Goal: Communication & Community: Answer question/provide support

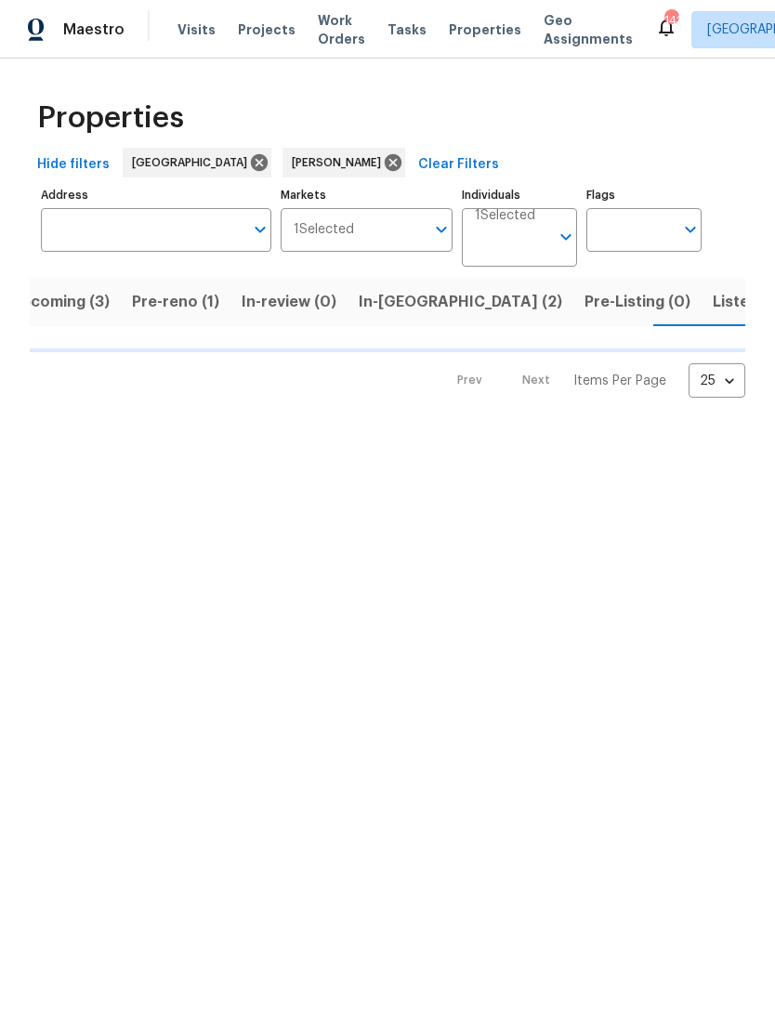
scroll to position [0, 32]
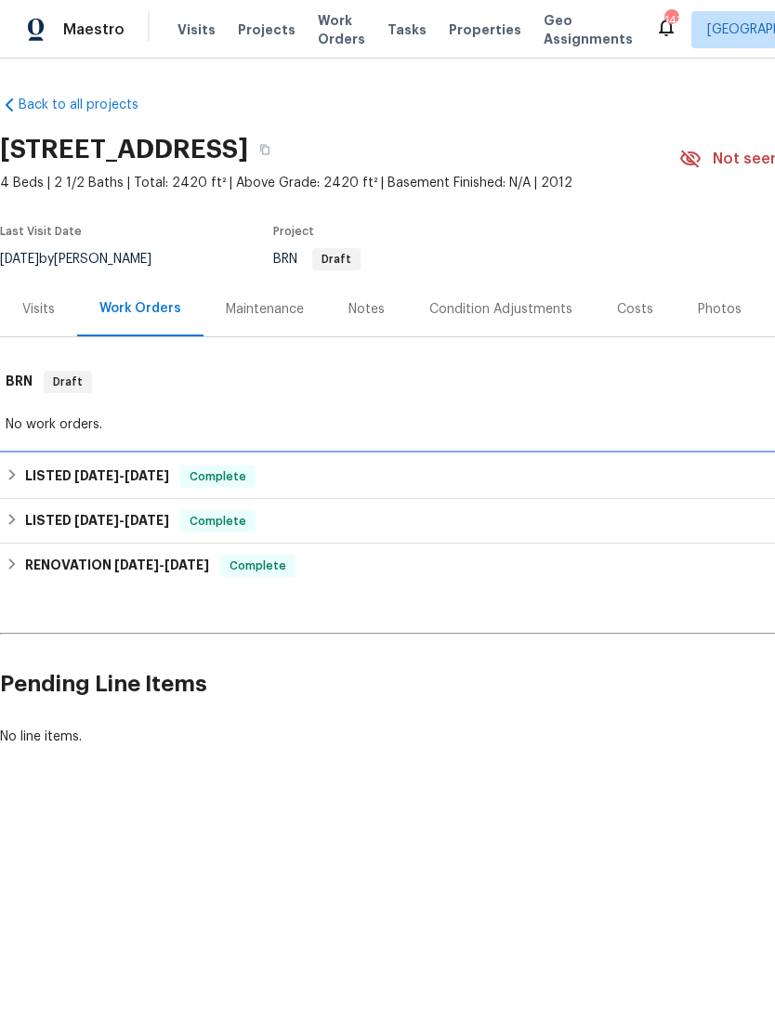
click at [338, 473] on div "LISTED 8/8/25 - 8/9/25 Complete" at bounding box center [525, 477] width 1039 height 22
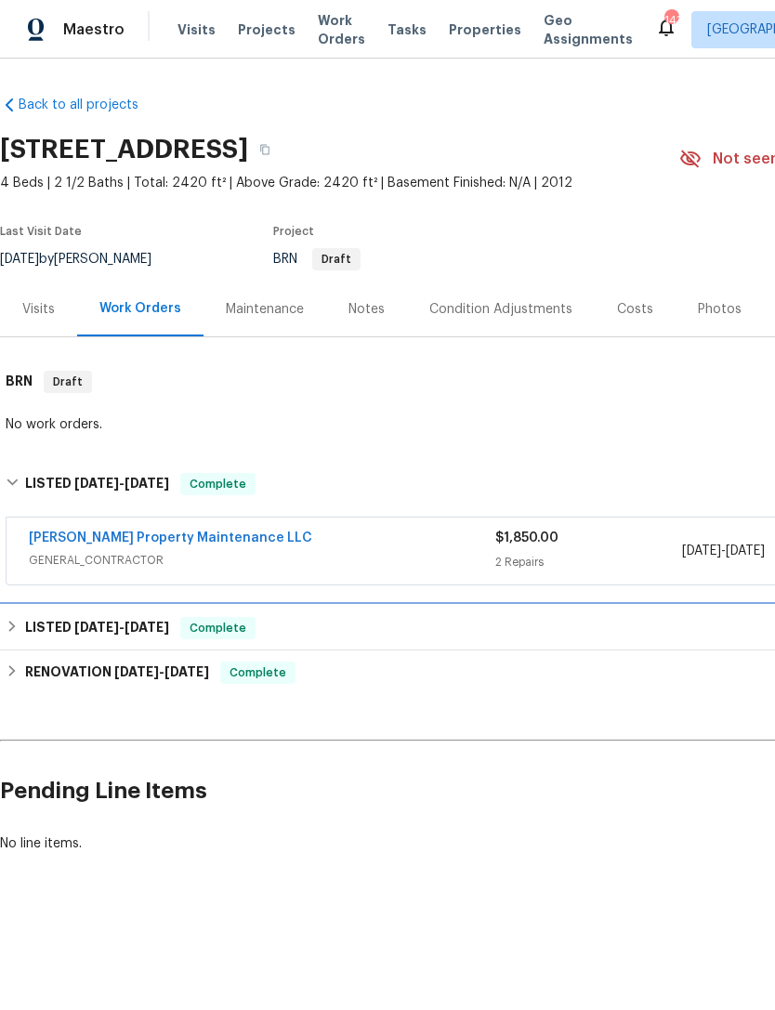
click at [402, 629] on div "LISTED 3/11/25 - 7/25/25 Complete" at bounding box center [525, 628] width 1039 height 22
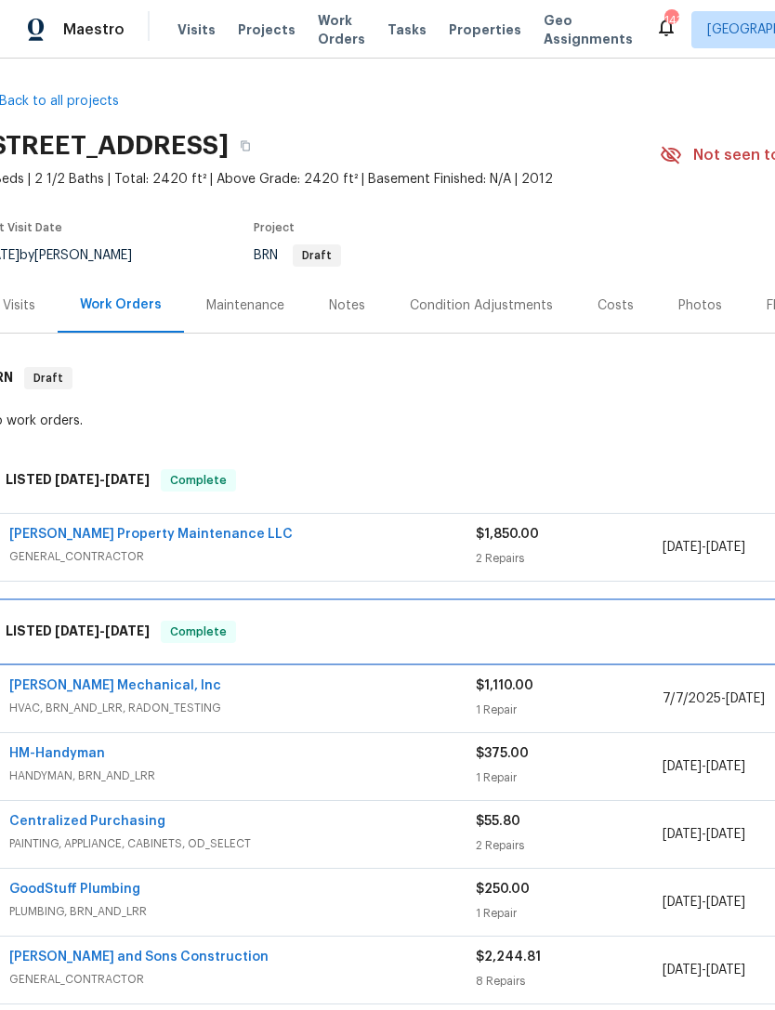
scroll to position [2, 20]
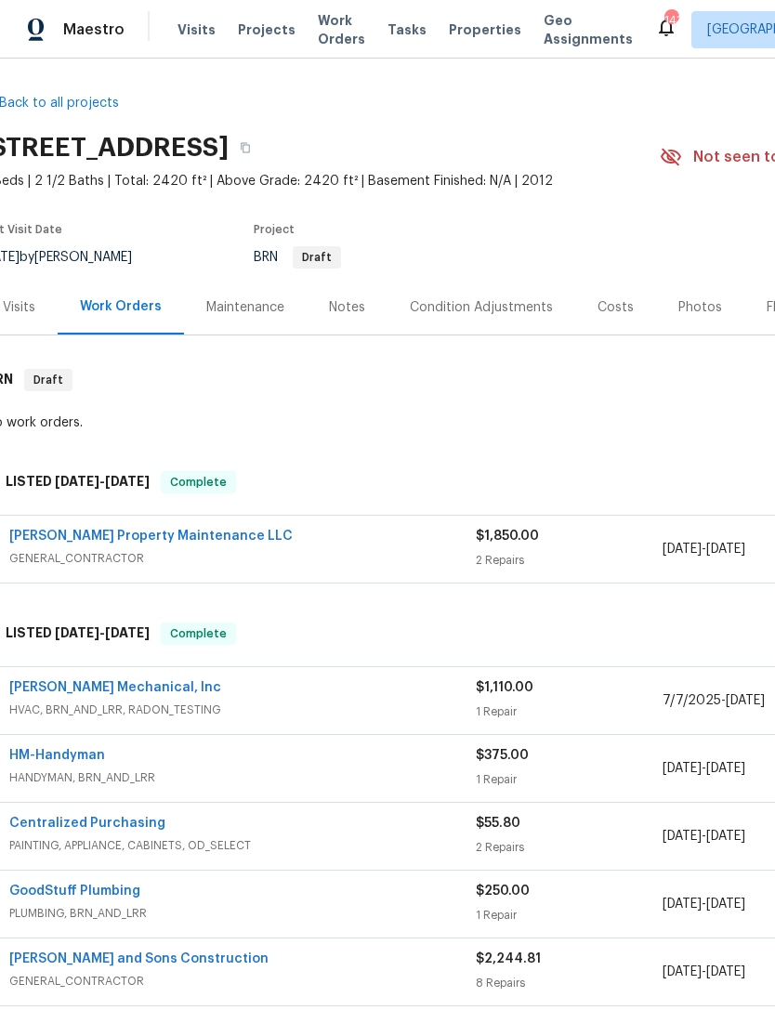
click at [611, 308] on div "Costs" at bounding box center [616, 307] width 36 height 19
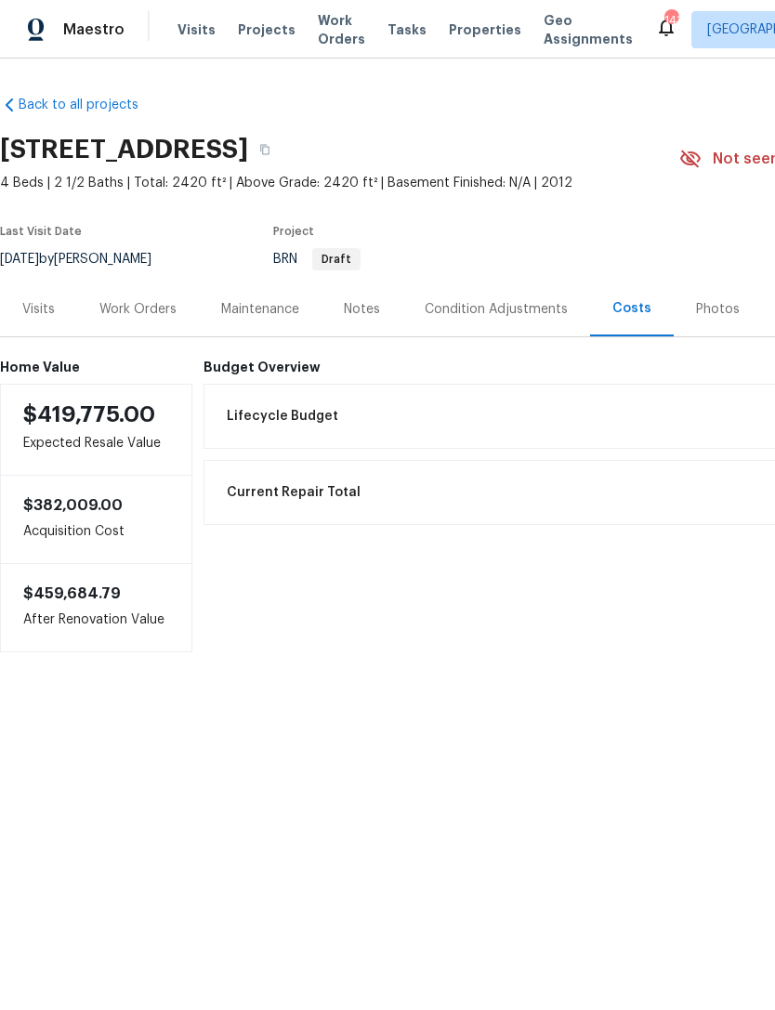
click at [41, 314] on div "Visits" at bounding box center [38, 309] width 33 height 19
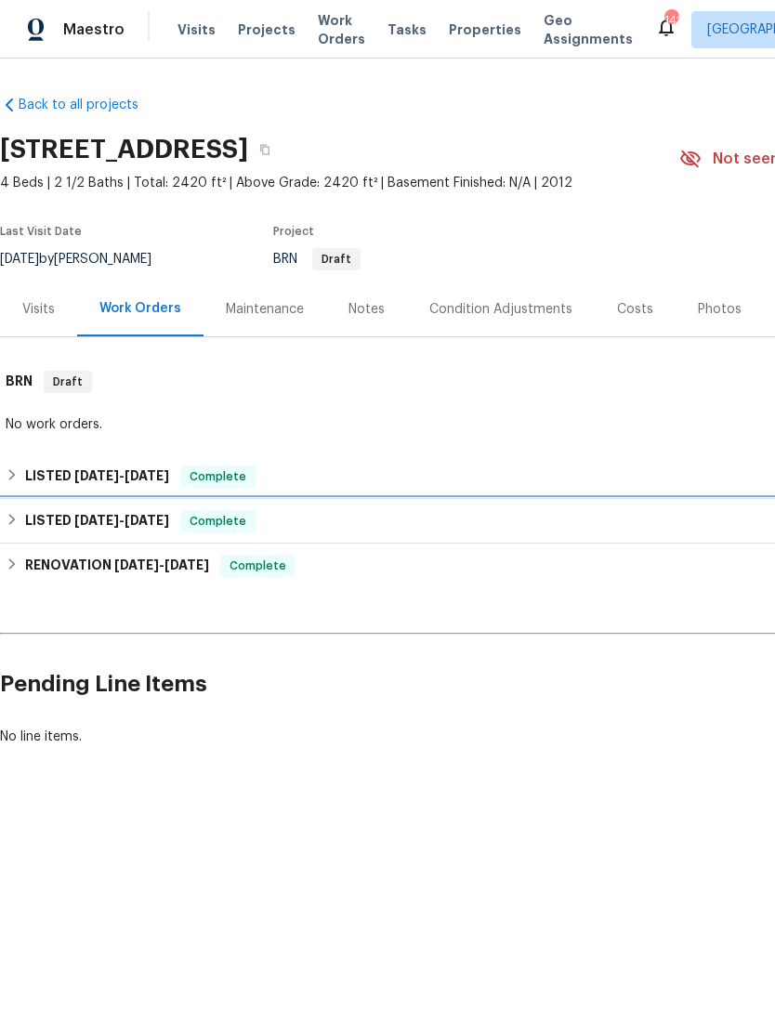
click at [162, 533] on div "LISTED 3/11/25 - 7/25/25 Complete" at bounding box center [525, 521] width 1050 height 45
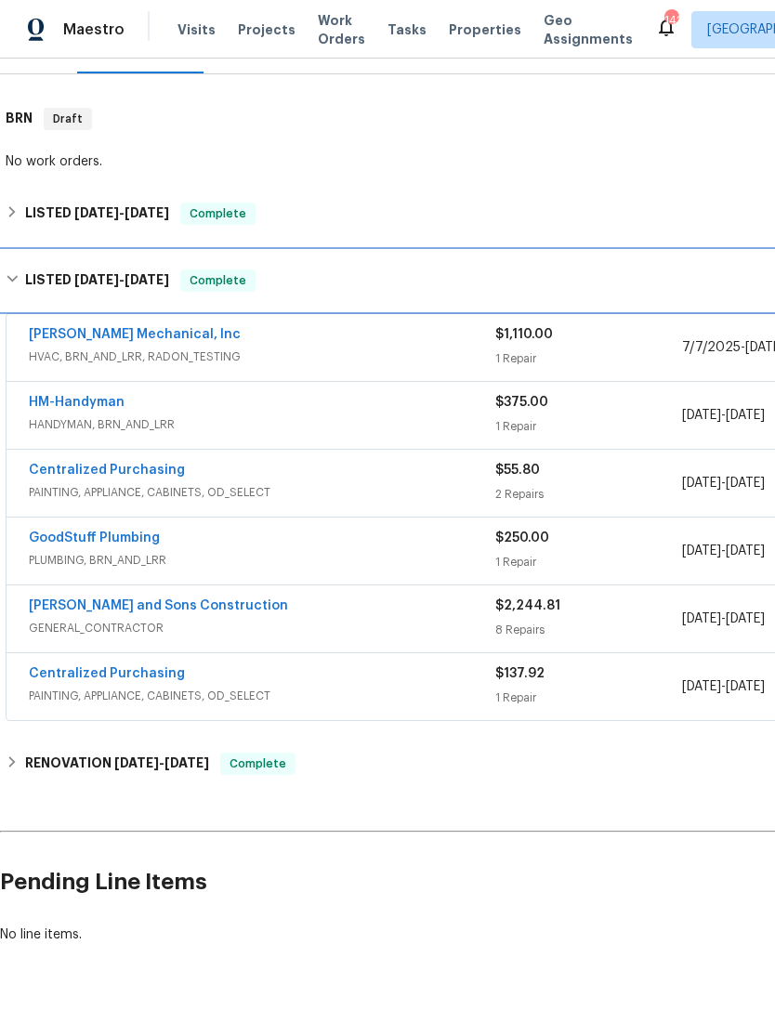
scroll to position [263, 0]
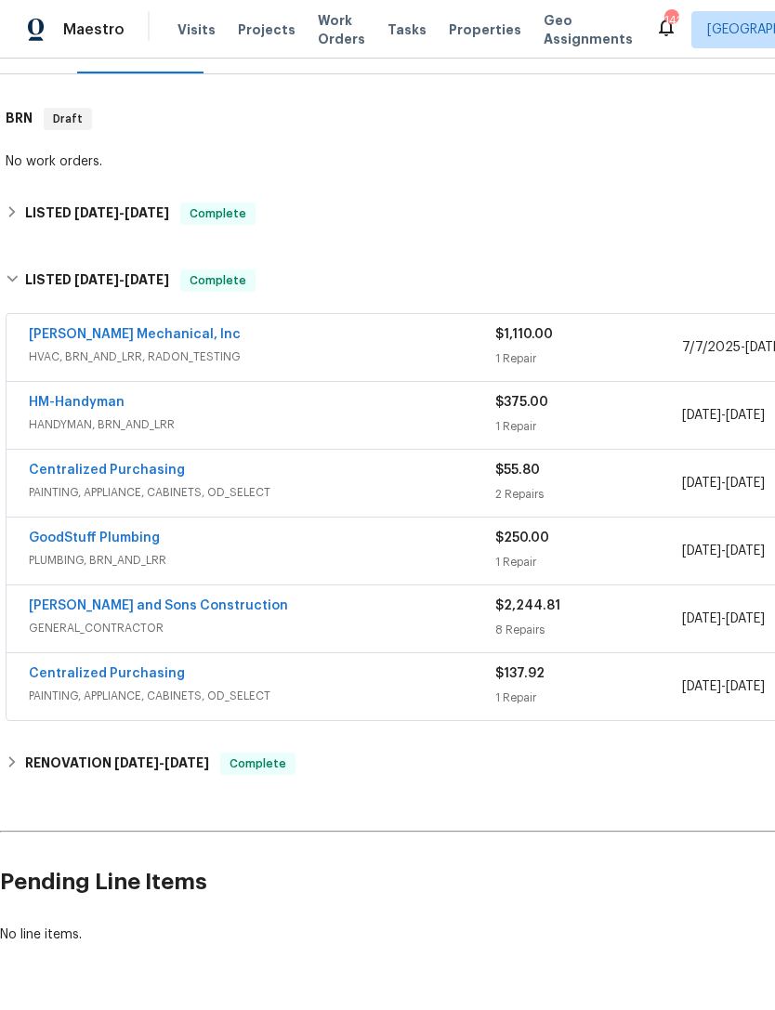
click at [283, 621] on span "GENERAL_CONTRACTOR" at bounding box center [262, 628] width 467 height 19
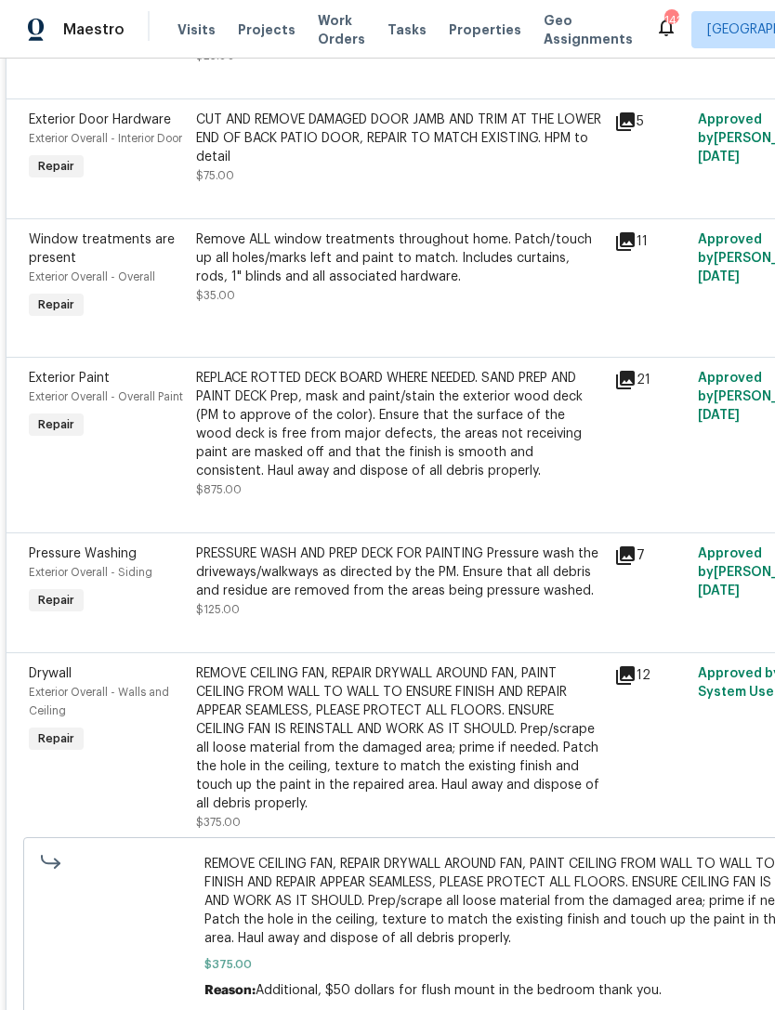
scroll to position [1337, 0]
click at [623, 389] on icon at bounding box center [625, 379] width 19 height 19
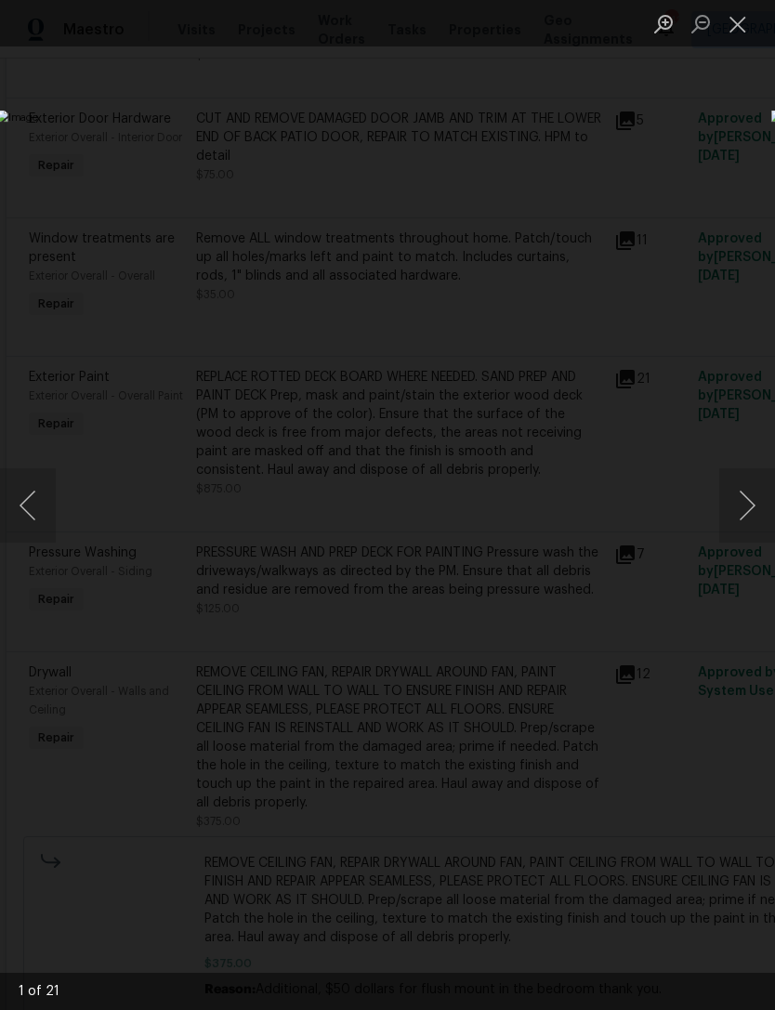
click at [736, 515] on button "Next image" at bounding box center [747, 505] width 56 height 74
click at [736, 507] on button "Next image" at bounding box center [747, 505] width 56 height 74
click at [42, 503] on button "Previous image" at bounding box center [28, 505] width 56 height 74
click at [602, 529] on img "Lightbox" at bounding box center [299, 506] width 606 height 790
click at [751, 26] on button "Close lightbox" at bounding box center [737, 23] width 37 height 33
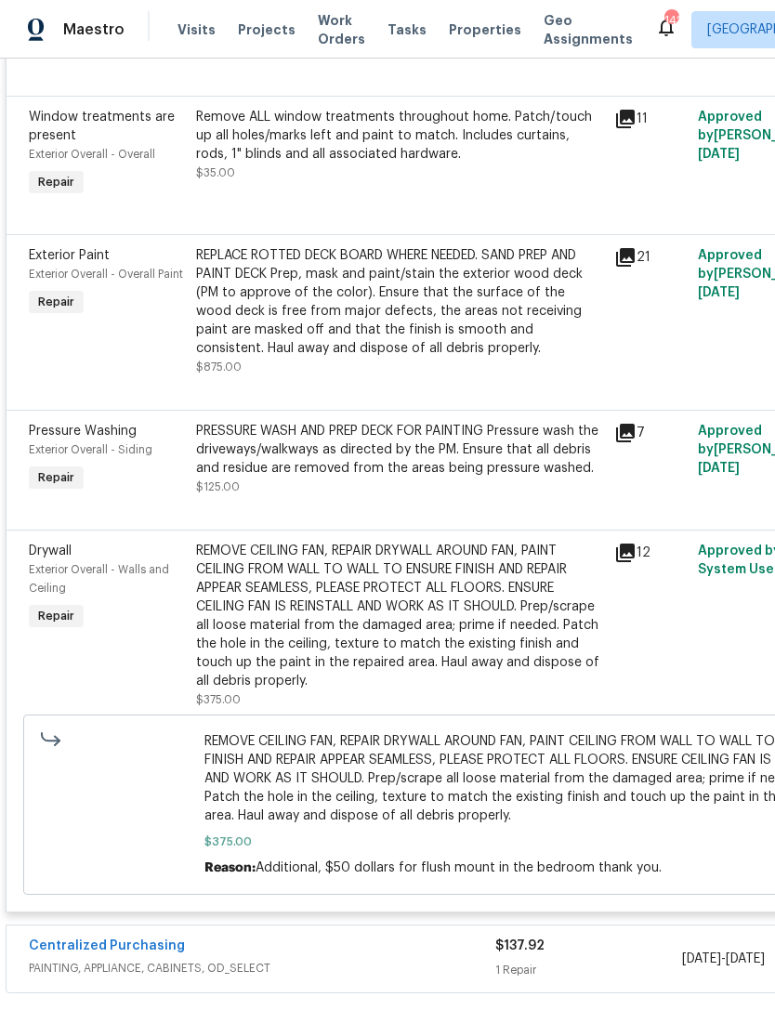
scroll to position [1460, 0]
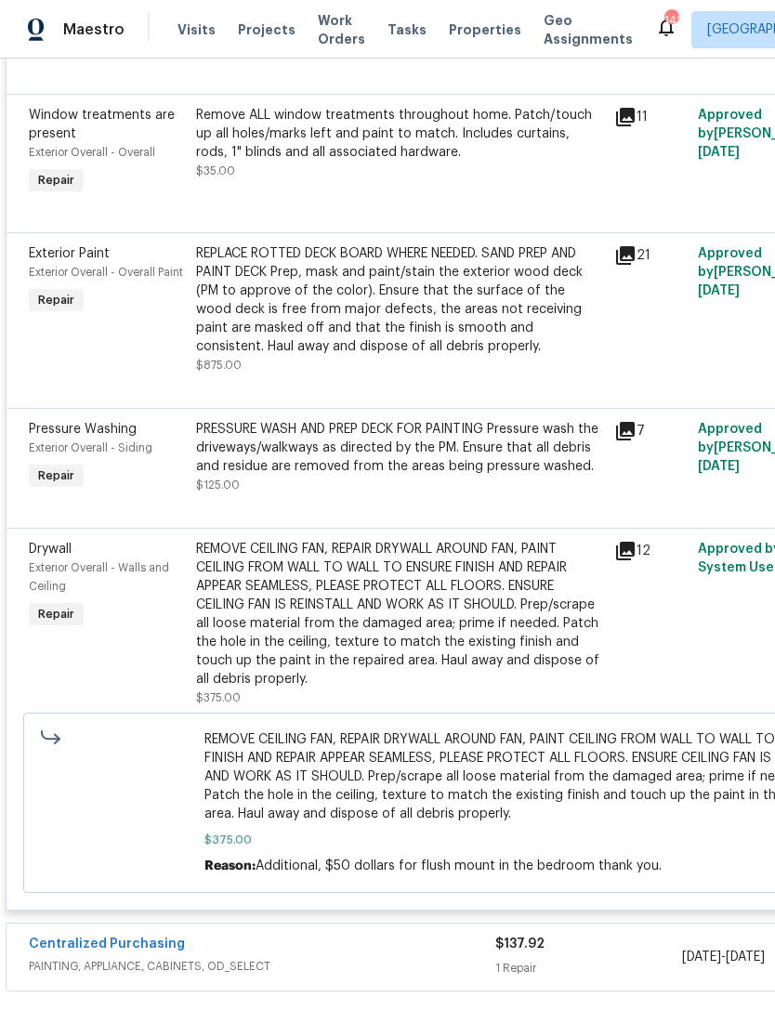
click at [64, 457] on div "Exterior Overall - Siding" at bounding box center [107, 448] width 156 height 19
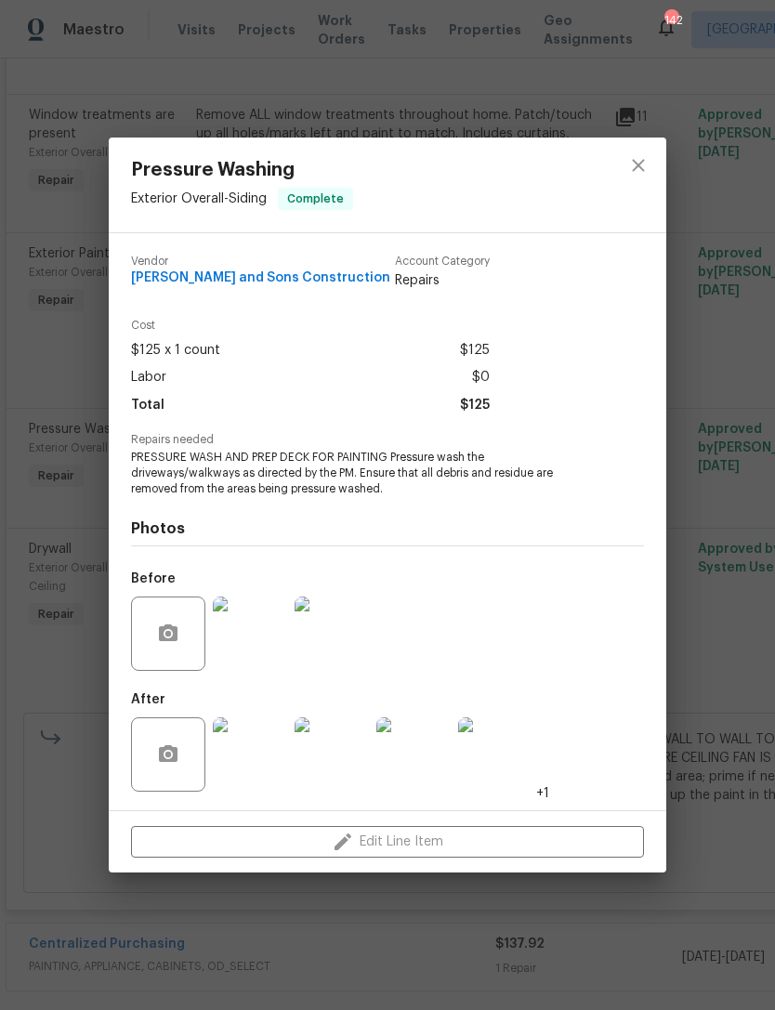
click at [256, 645] on img at bounding box center [250, 634] width 74 height 74
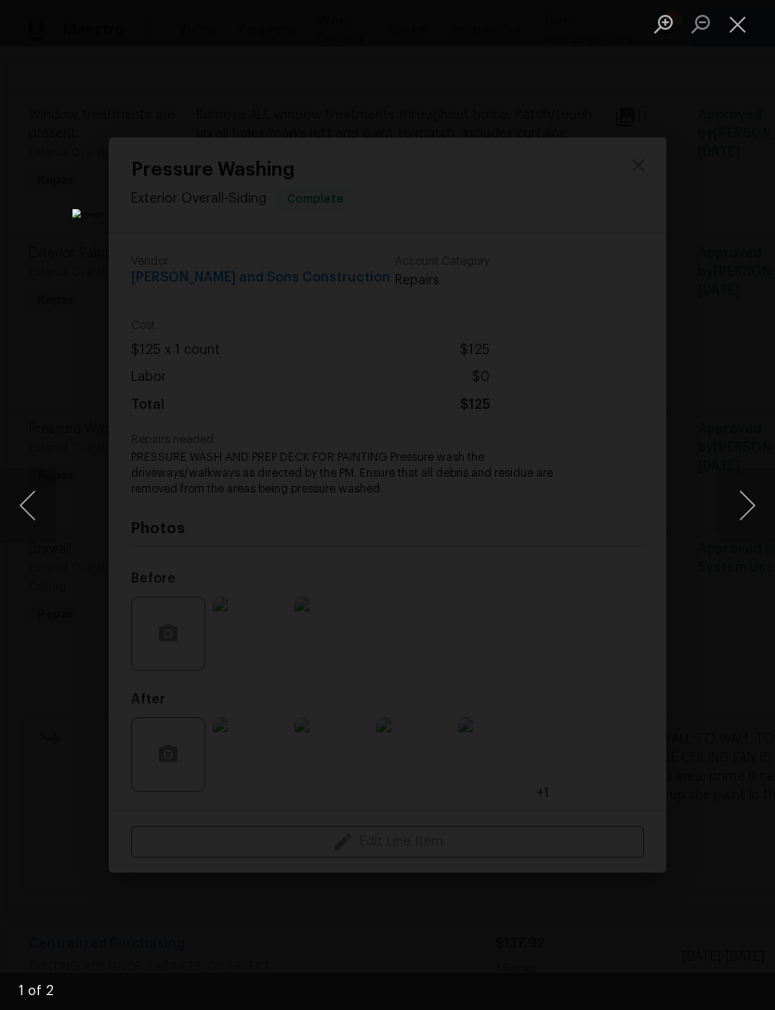
click at [741, 508] on button "Next image" at bounding box center [747, 505] width 56 height 74
click at [737, 492] on button "Next image" at bounding box center [747, 505] width 56 height 74
click at [742, 506] on button "Next image" at bounding box center [747, 505] width 56 height 74
click at [740, 30] on button "Close lightbox" at bounding box center [737, 23] width 37 height 33
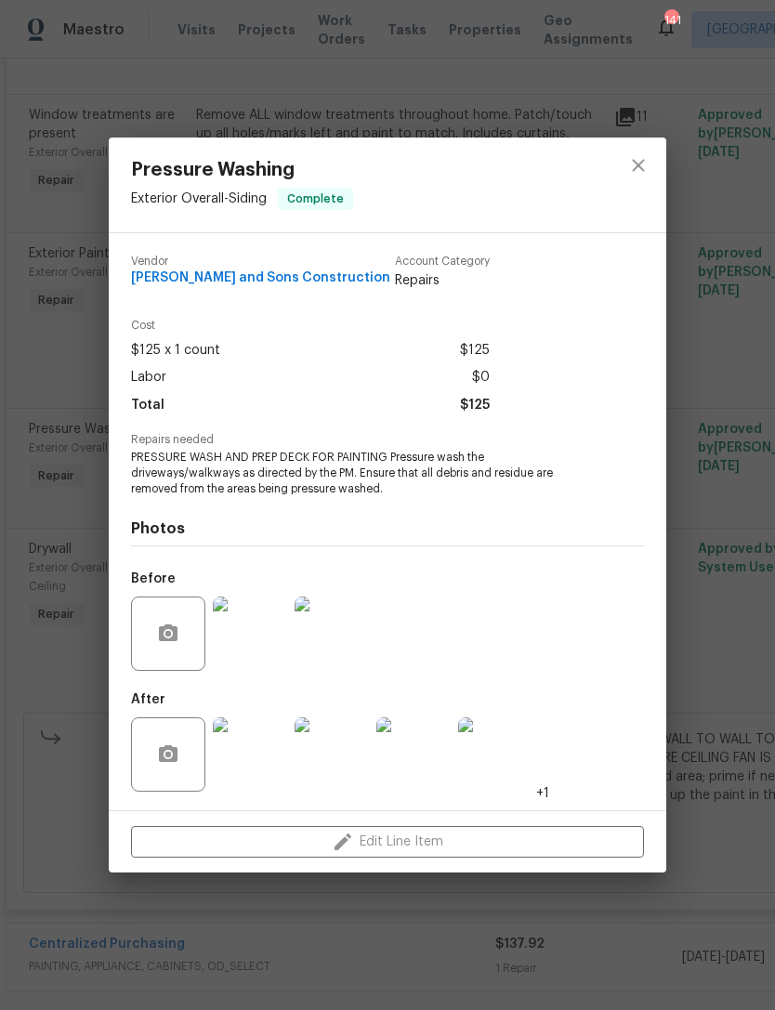
click at [255, 735] on img at bounding box center [250, 755] width 74 height 74
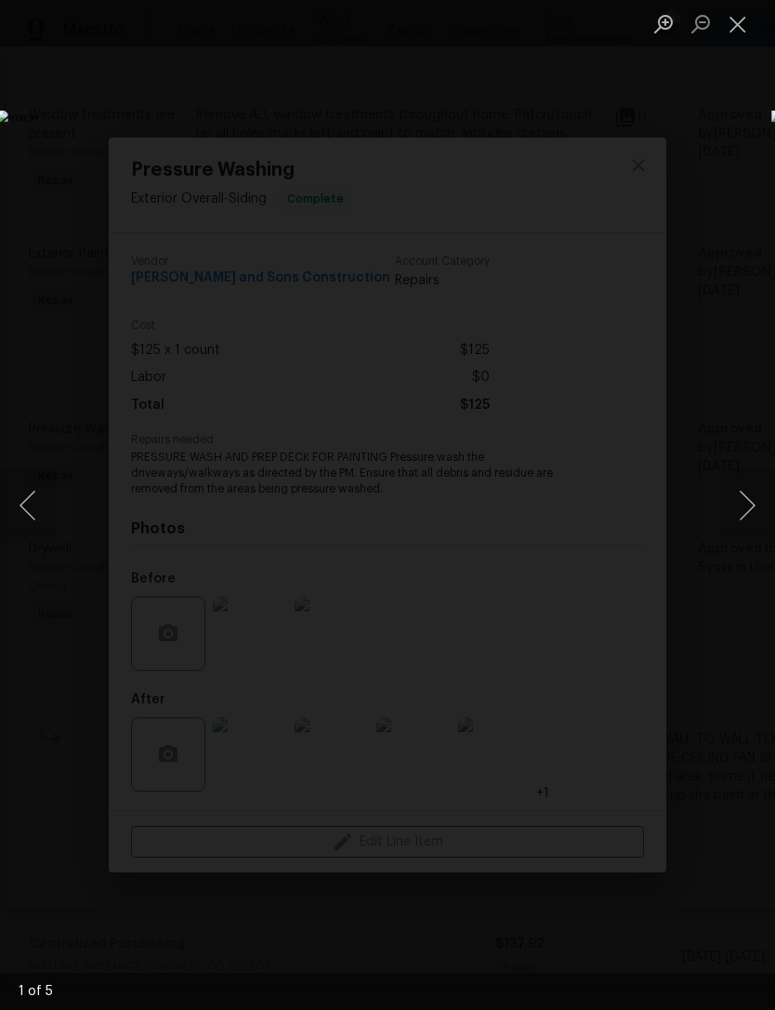
click at [735, 21] on button "Close lightbox" at bounding box center [737, 23] width 37 height 33
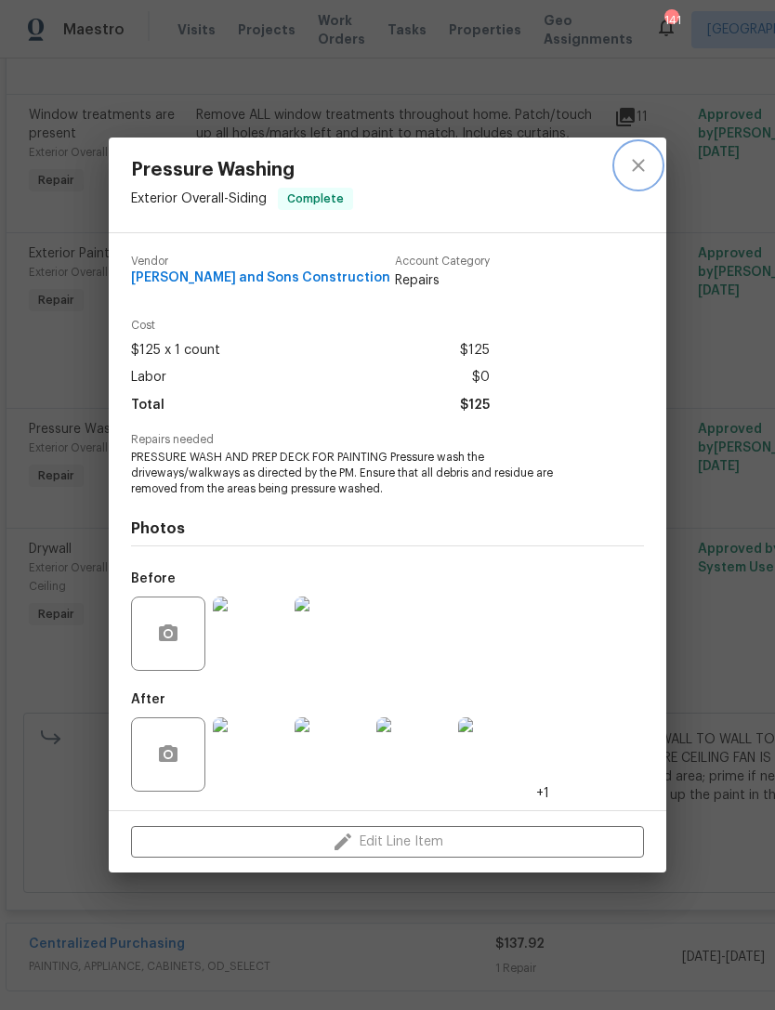
click at [636, 170] on icon "close" at bounding box center [638, 165] width 22 height 22
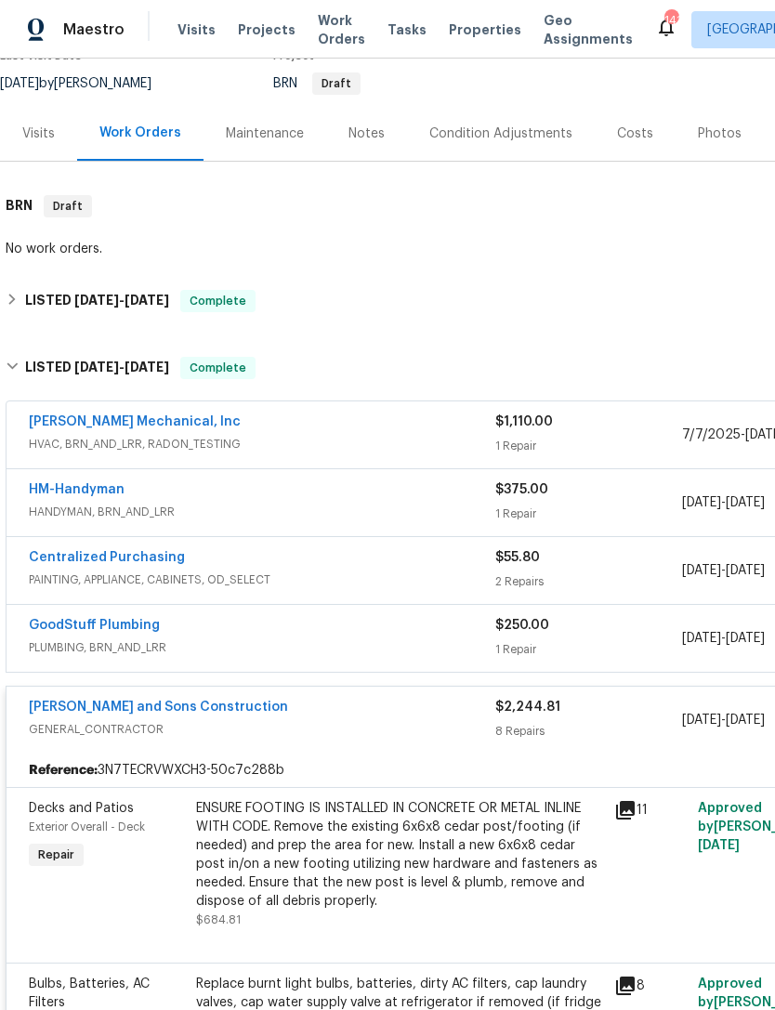
scroll to position [176, 0]
click at [350, 706] on div "Reyes and Sons Construction" at bounding box center [262, 709] width 467 height 22
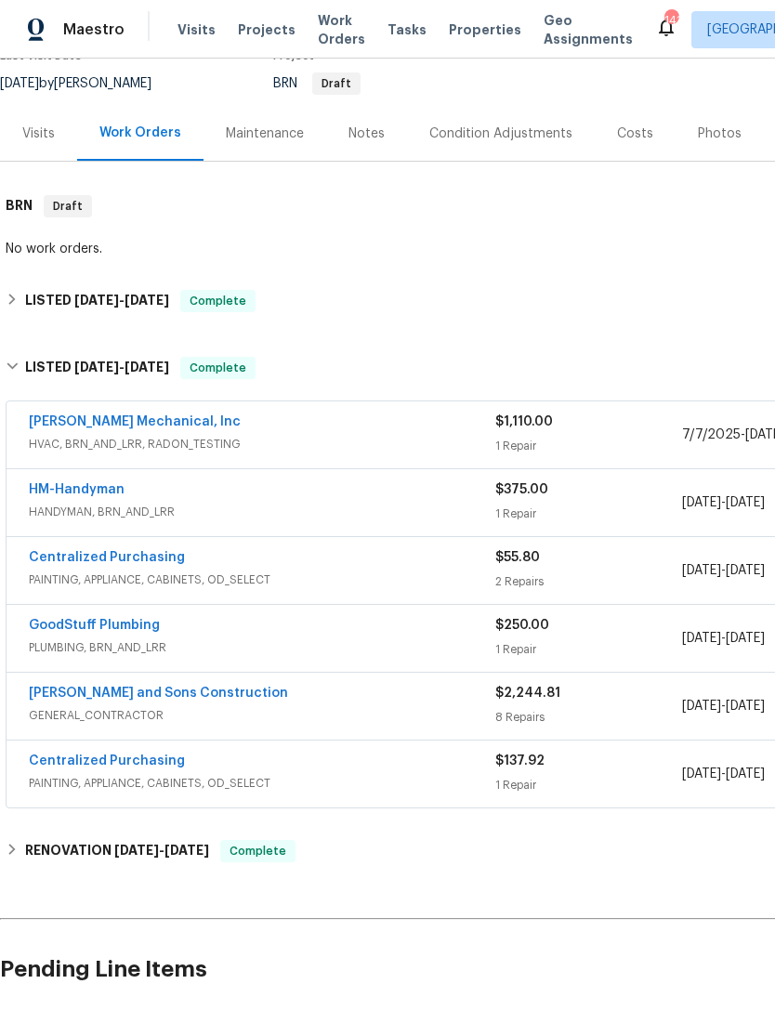
click at [423, 434] on div "JH Martin Mechanical, Inc" at bounding box center [262, 424] width 467 height 22
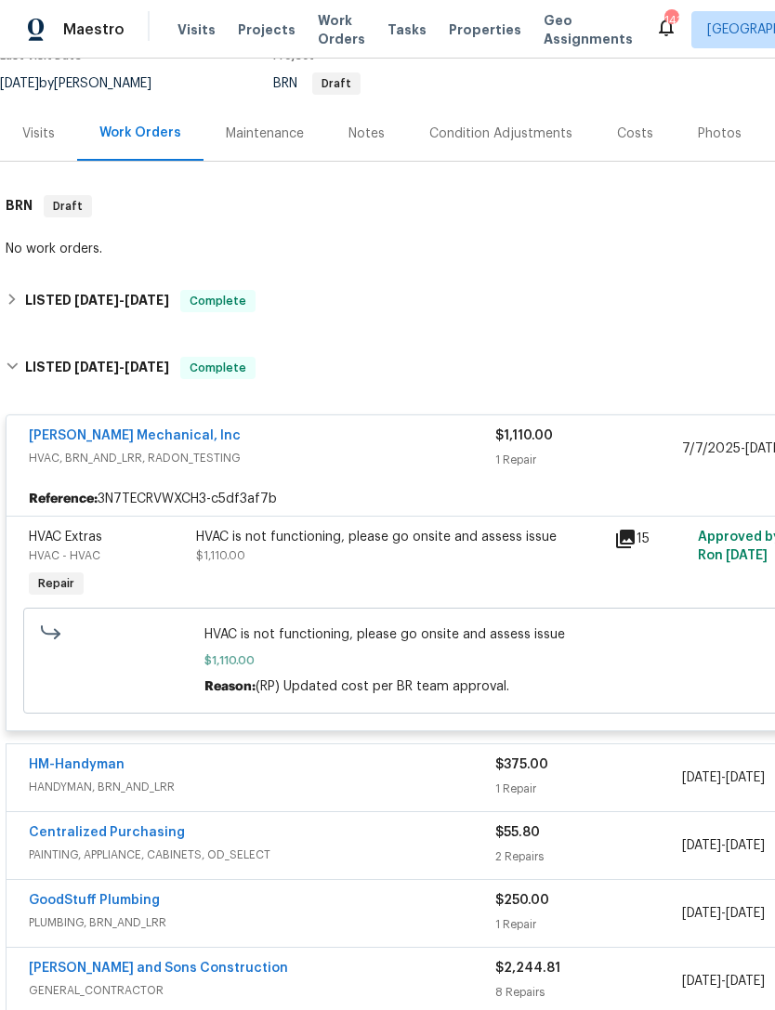
click at [429, 419] on div "JH Martin Mechanical, Inc HVAC, BRN_AND_LRR, RADON_TESTING $1,110.00 1 Repair 7…" at bounding box center [525, 448] width 1037 height 67
click at [412, 446] on div "JH Martin Mechanical, Inc" at bounding box center [262, 438] width 467 height 22
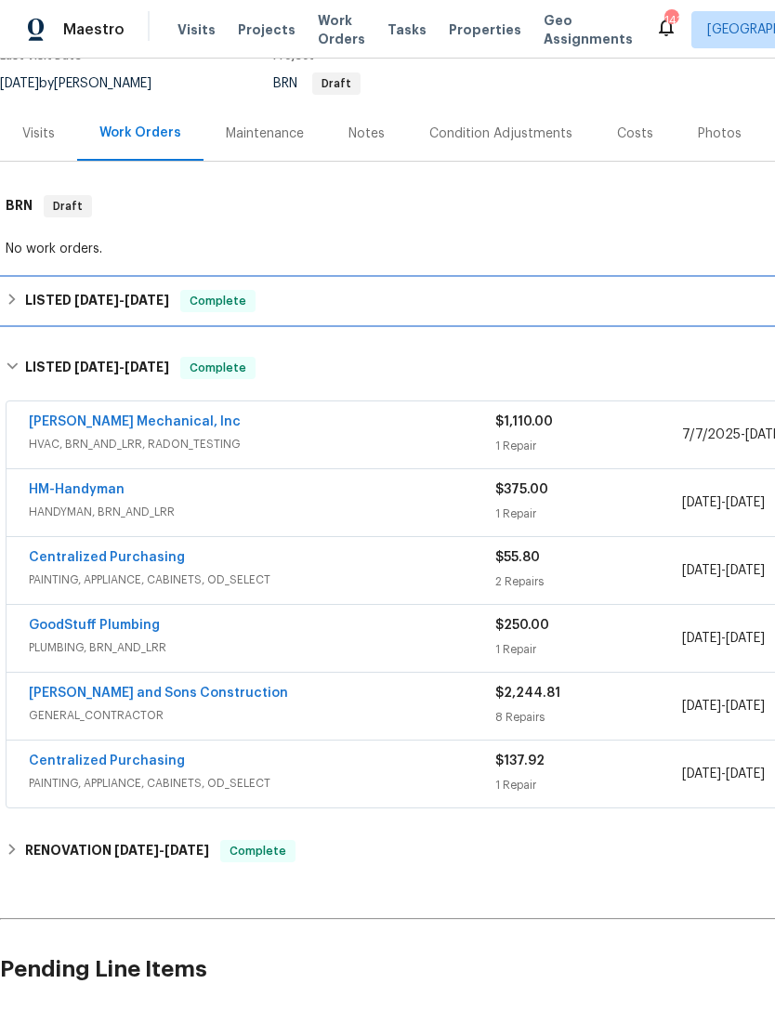
click at [366, 310] on div "LISTED 8/8/25 - 8/9/25 Complete" at bounding box center [525, 301] width 1039 height 22
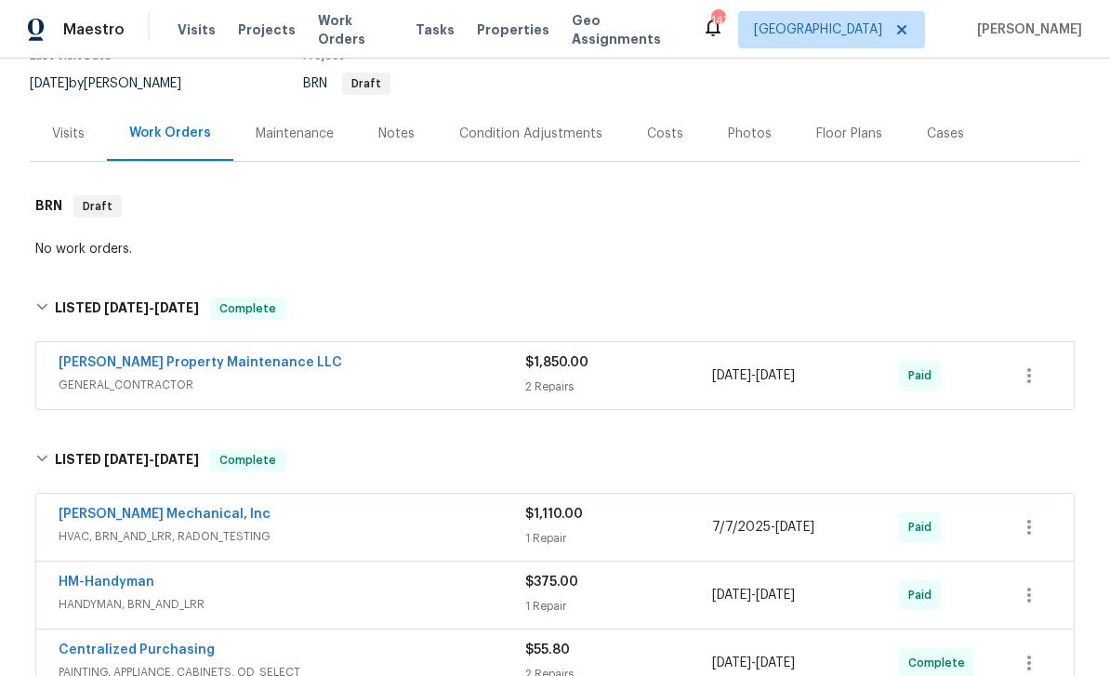
click at [687, 656] on div "$55.80" at bounding box center [618, 649] width 187 height 19
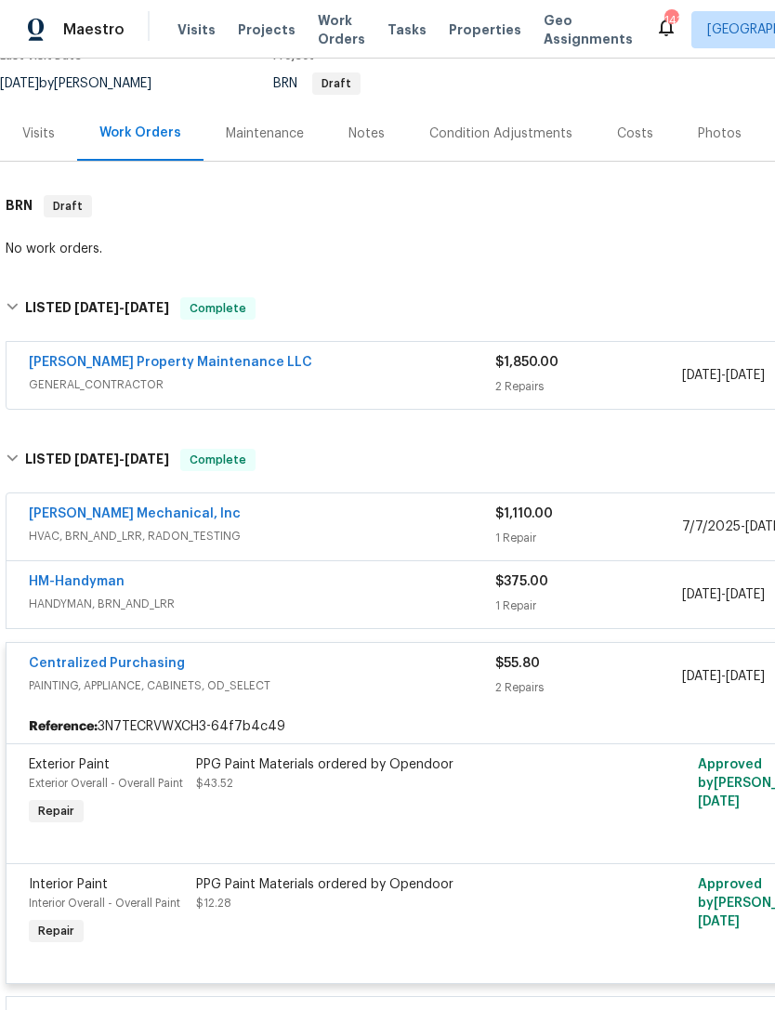
click at [410, 375] on div "Glen Property Maintenance LLC" at bounding box center [262, 364] width 467 height 22
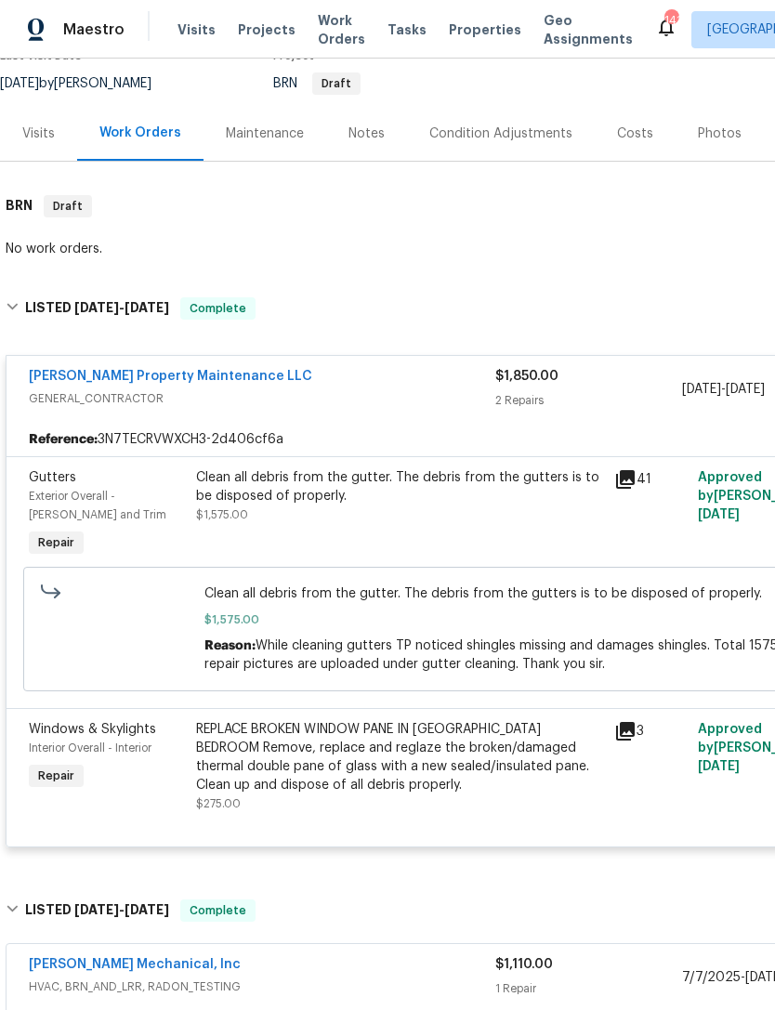
click at [52, 488] on div "Exterior Overall - Eaves and Trim" at bounding box center [107, 505] width 156 height 37
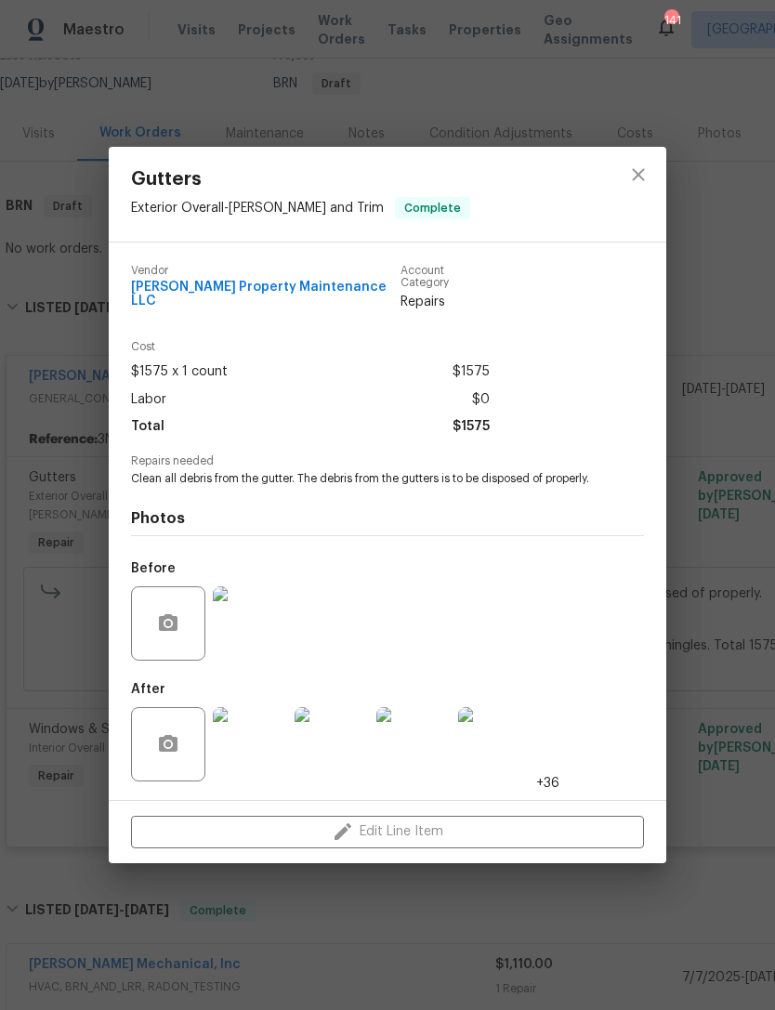
click at [254, 759] on img at bounding box center [250, 744] width 74 height 74
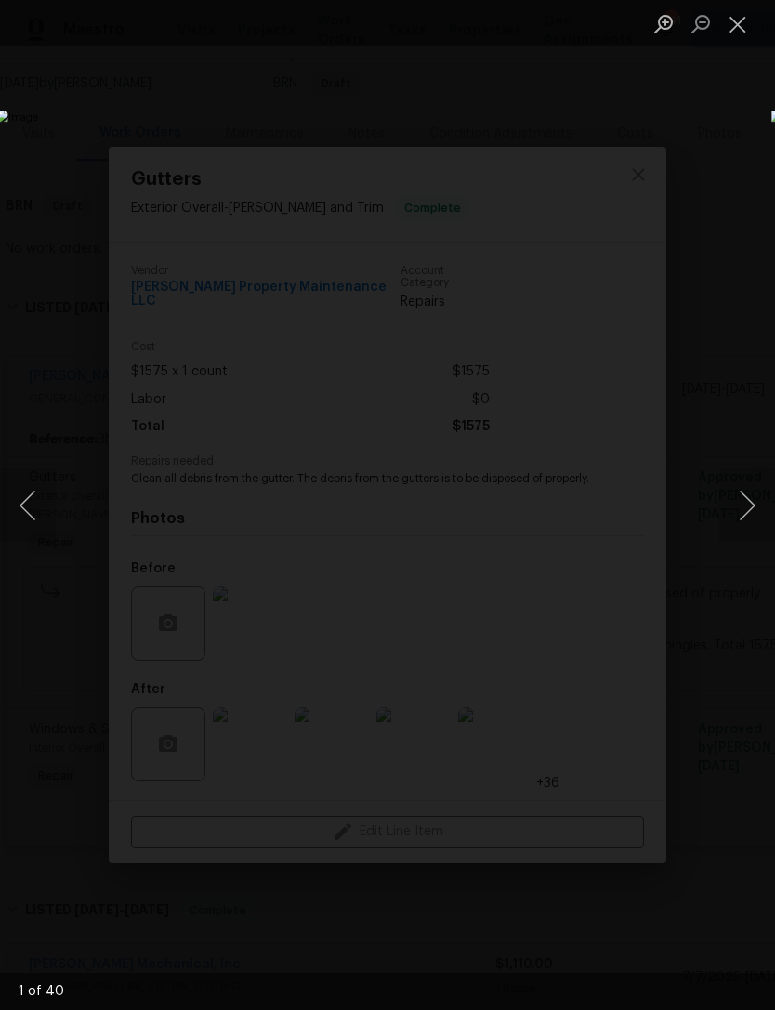
click at [739, 25] on button "Close lightbox" at bounding box center [737, 23] width 37 height 33
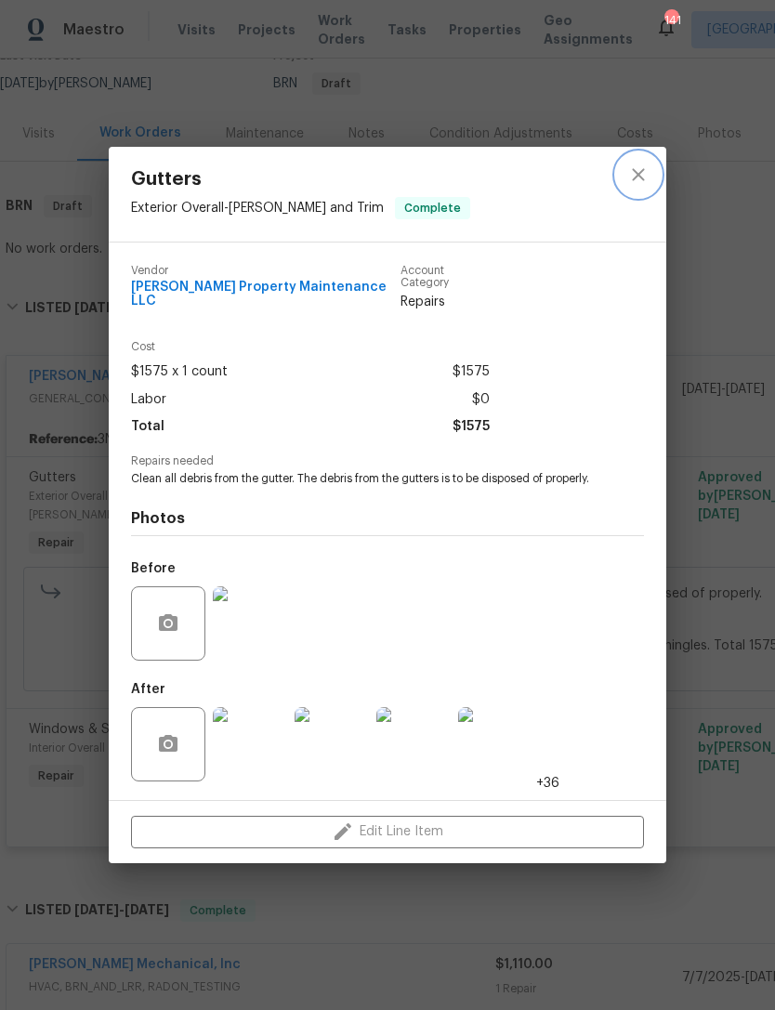
click at [634, 176] on icon "close" at bounding box center [638, 175] width 12 height 12
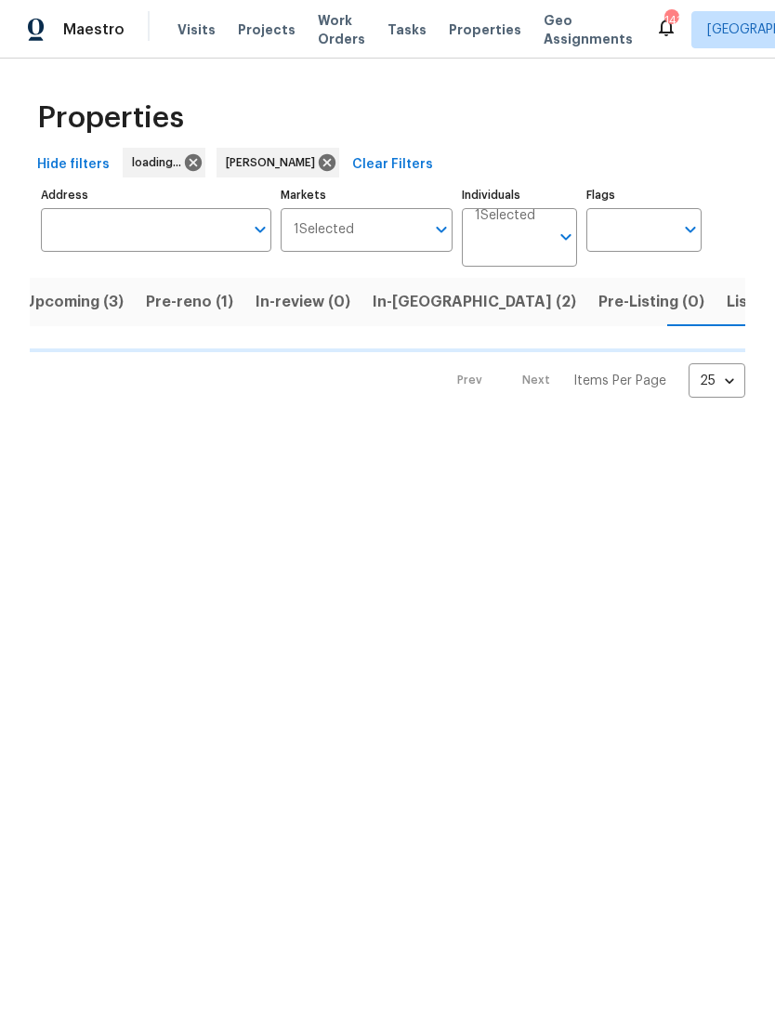
scroll to position [0, 32]
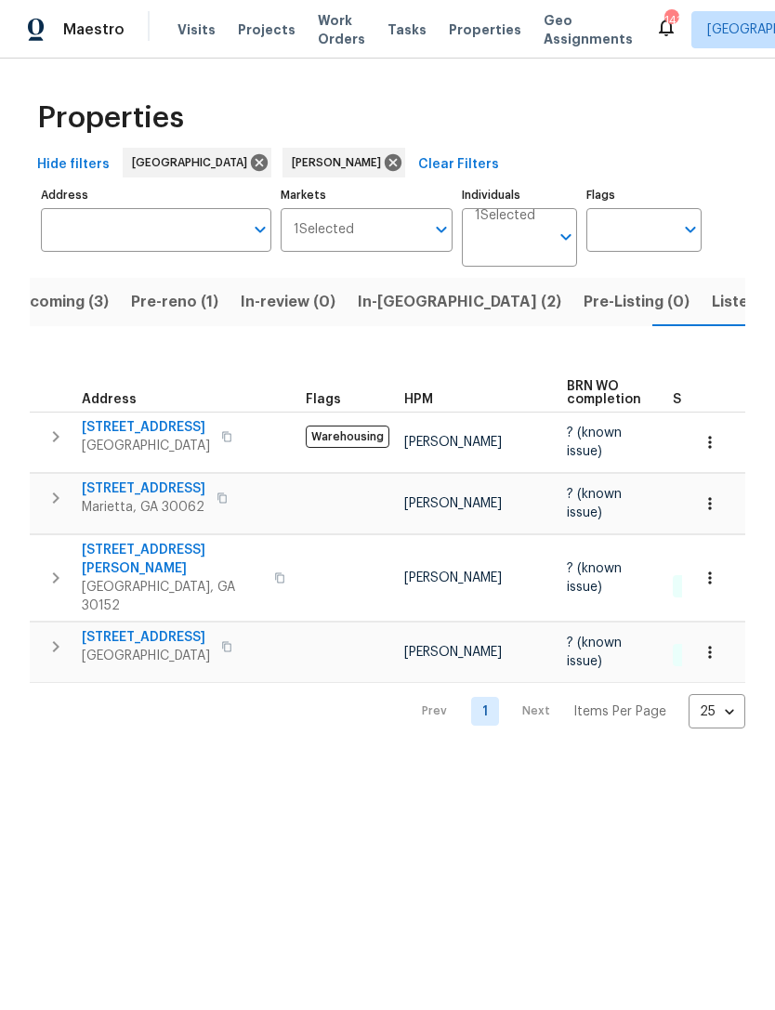
click at [396, 294] on span "In-reno (2)" at bounding box center [460, 302] width 204 height 26
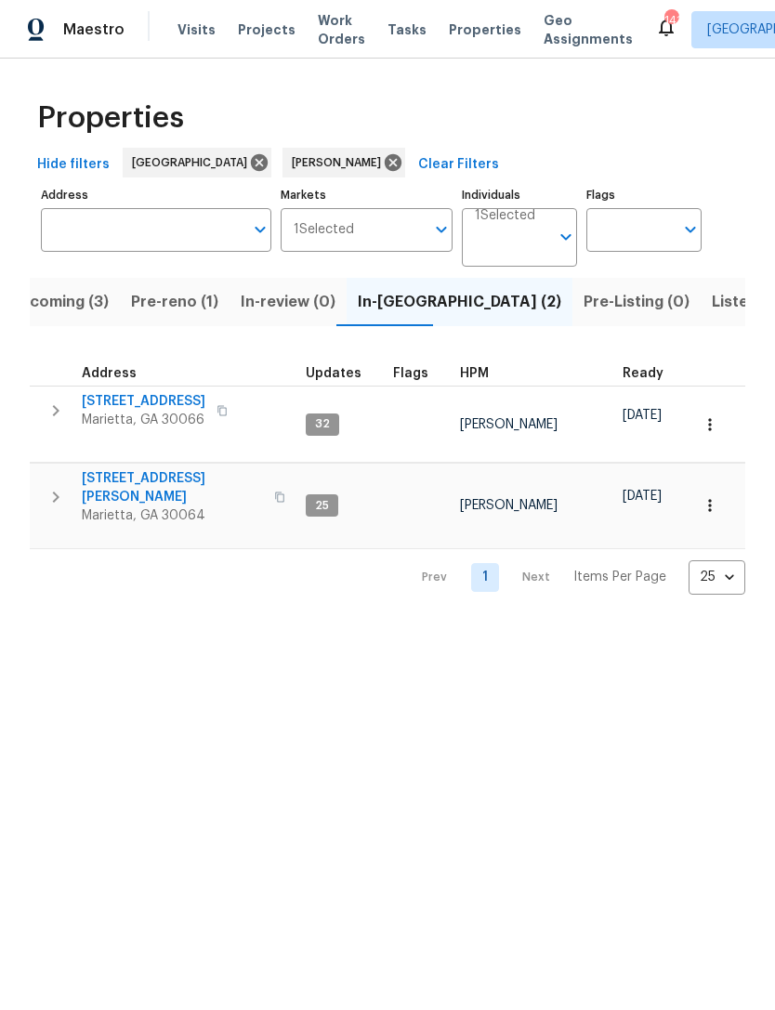
click at [181, 469] on span "[STREET_ADDRESS][PERSON_NAME]" at bounding box center [172, 487] width 181 height 37
click at [163, 287] on button "Pre-reno (1)" at bounding box center [175, 302] width 110 height 48
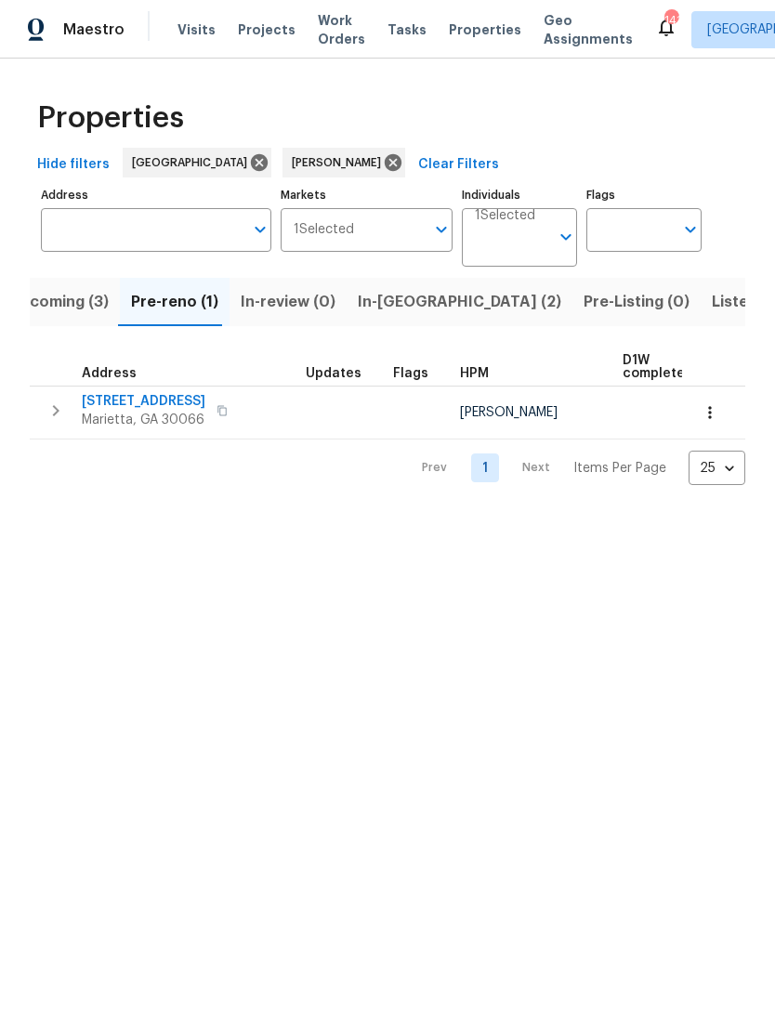
click at [172, 409] on span "180 Parkstone Way" at bounding box center [144, 401] width 124 height 19
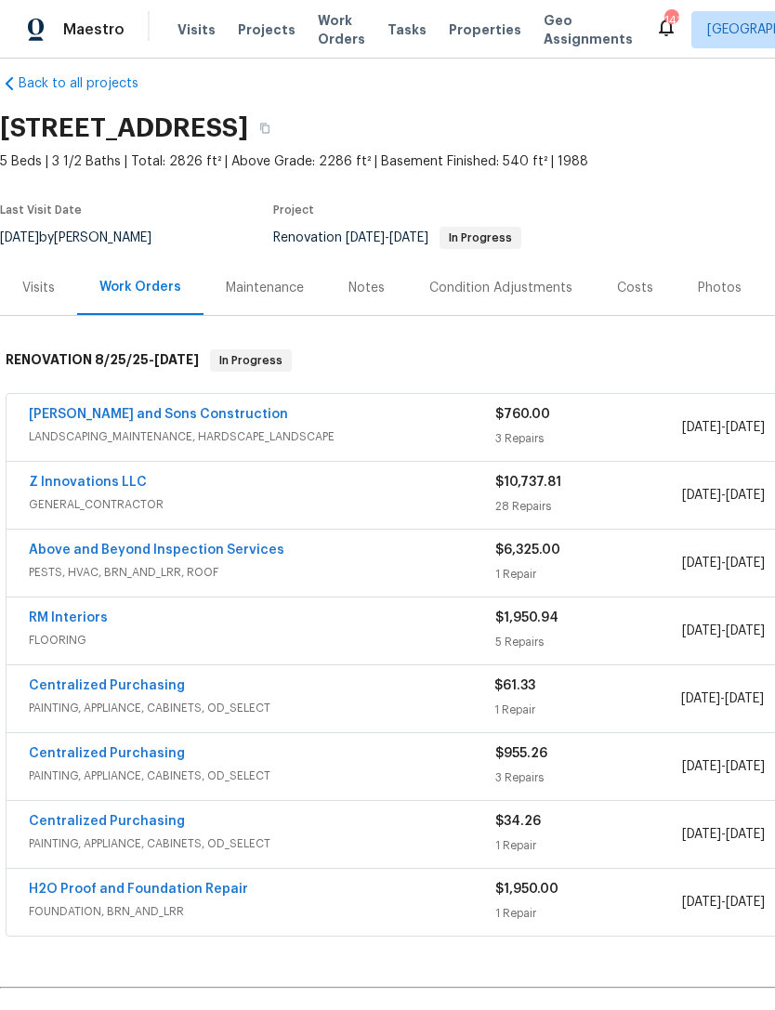
scroll to position [21, 0]
click at [48, 298] on div "Visits" at bounding box center [38, 287] width 77 height 55
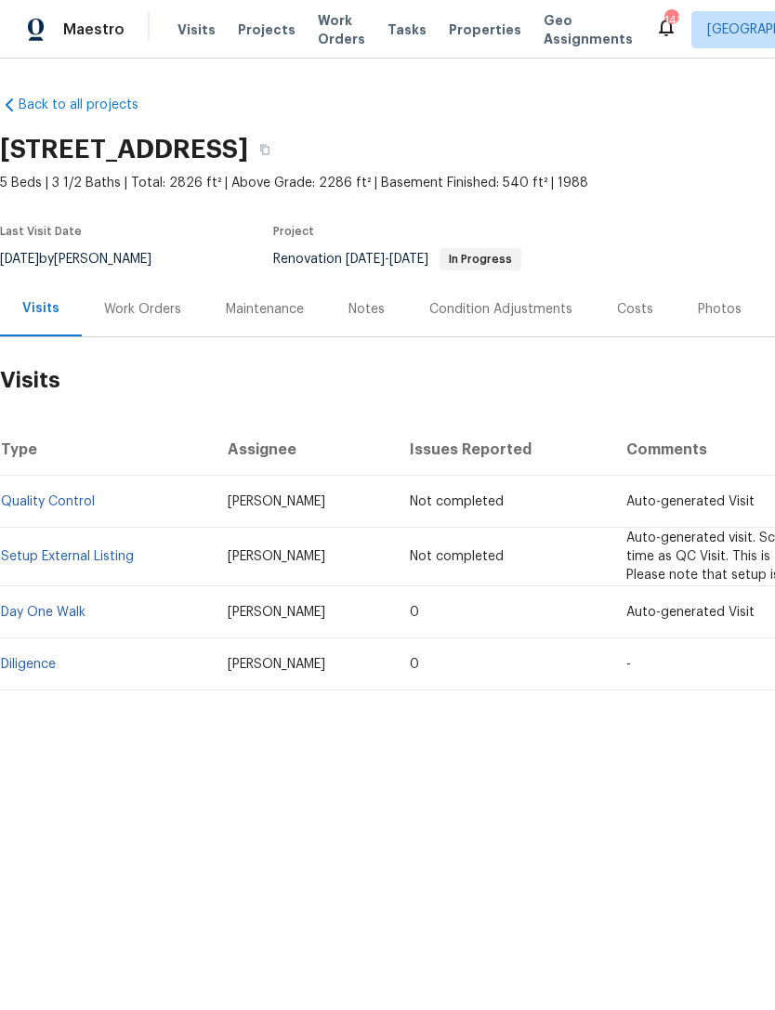
click at [162, 308] on div "Work Orders" at bounding box center [142, 309] width 77 height 19
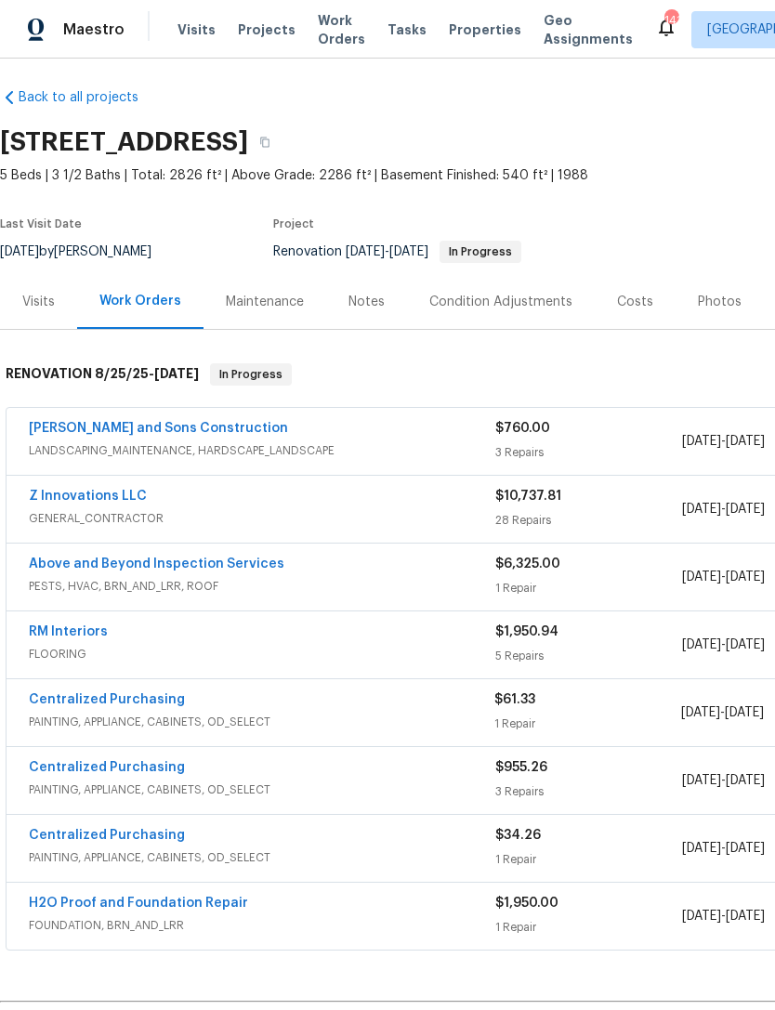
scroll to position [7, 0]
click at [79, 637] on link "RM Interiors" at bounding box center [68, 632] width 79 height 13
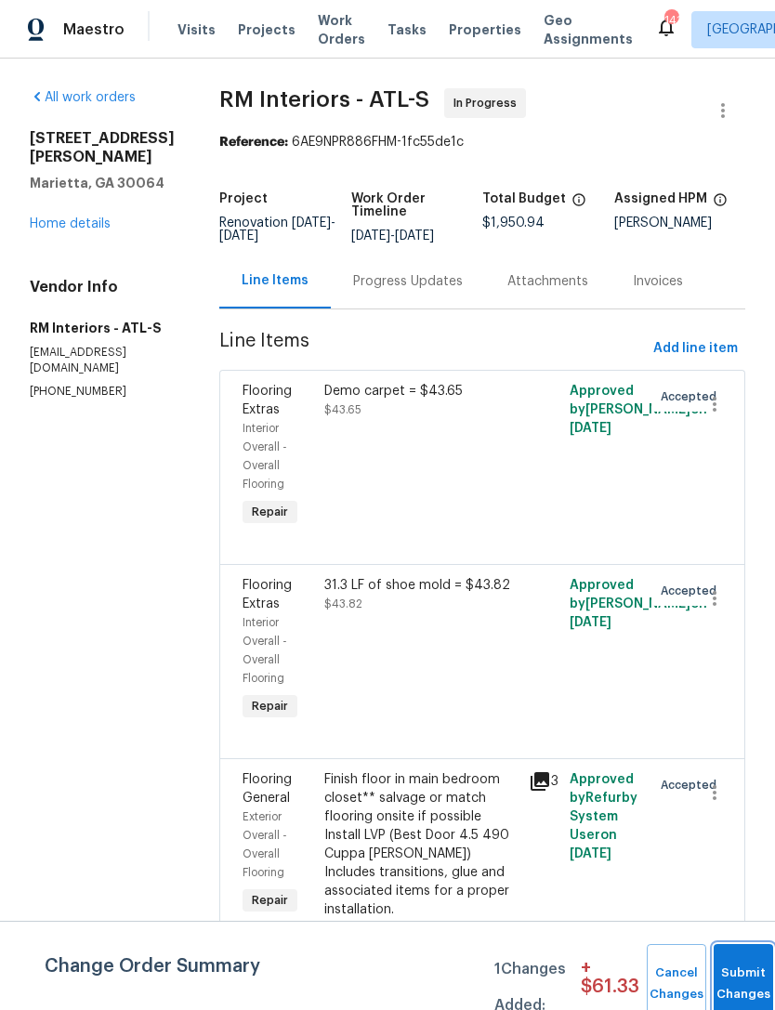
click at [738, 973] on button "Submit Changes" at bounding box center [743, 984] width 59 height 80
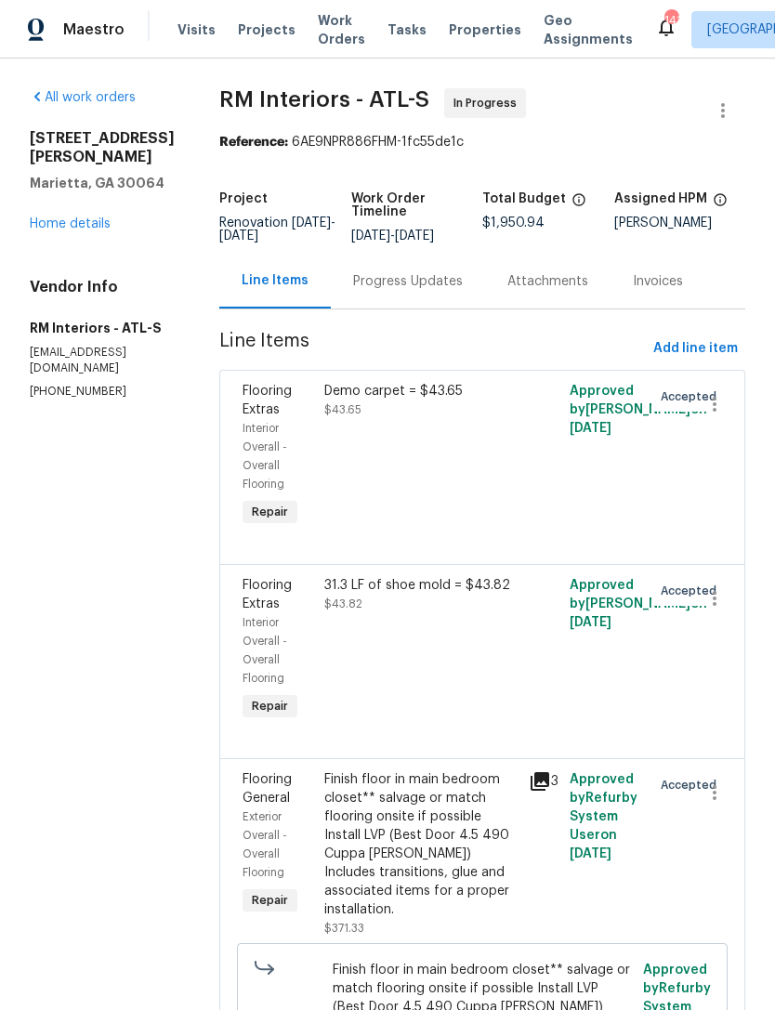
click at [407, 287] on div "Progress Updates" at bounding box center [408, 281] width 110 height 19
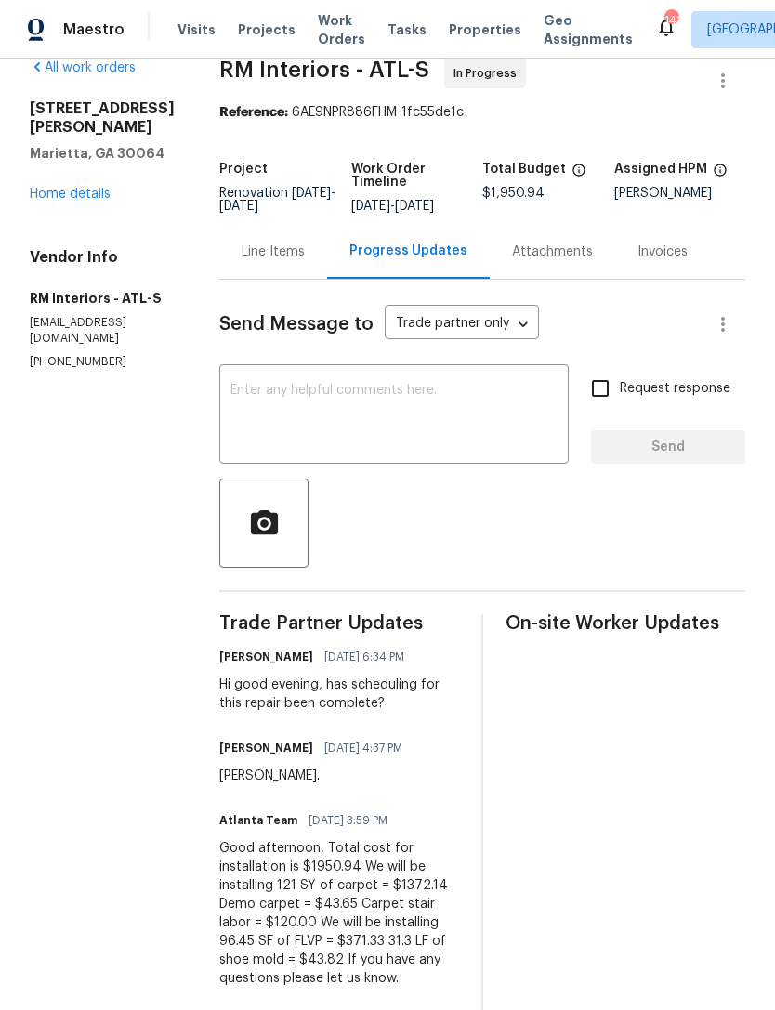
scroll to position [27, 0]
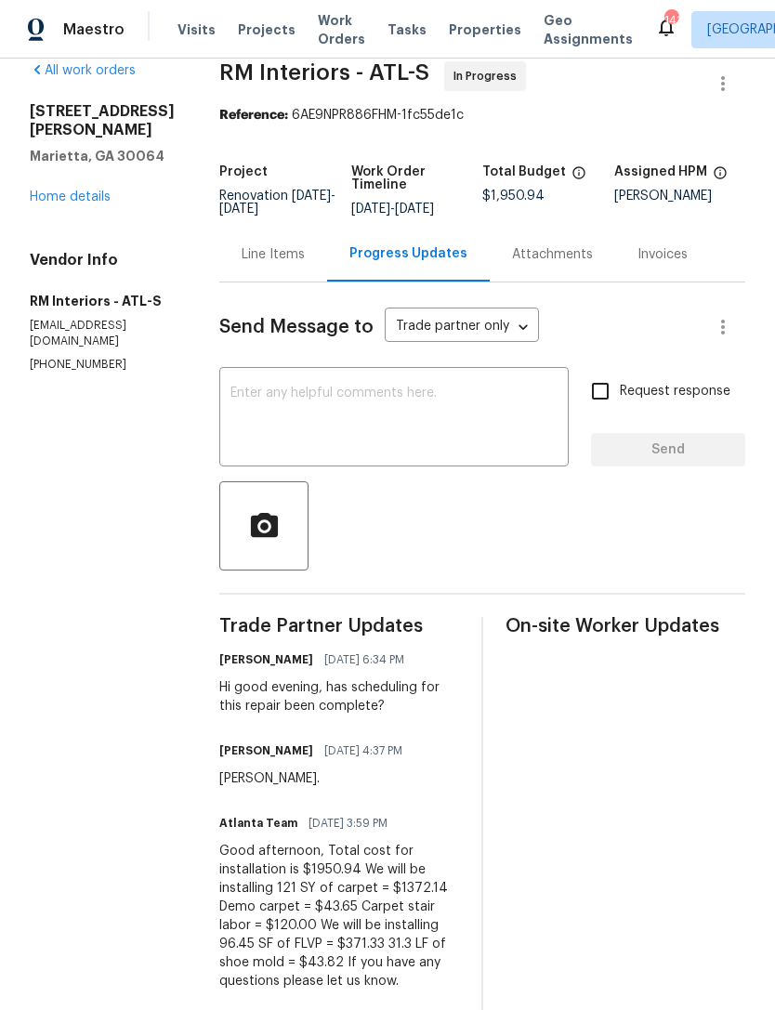
click at [89, 195] on link "Home details" at bounding box center [70, 197] width 81 height 13
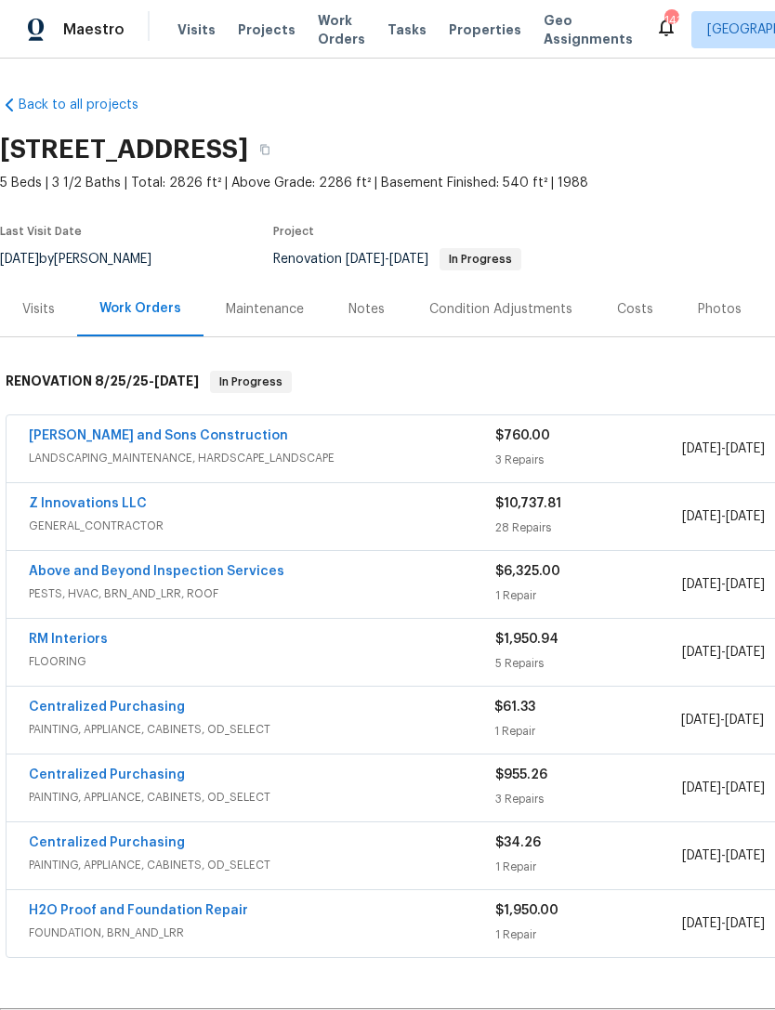
click at [108, 507] on link "Z Innovations LLC" at bounding box center [88, 503] width 118 height 13
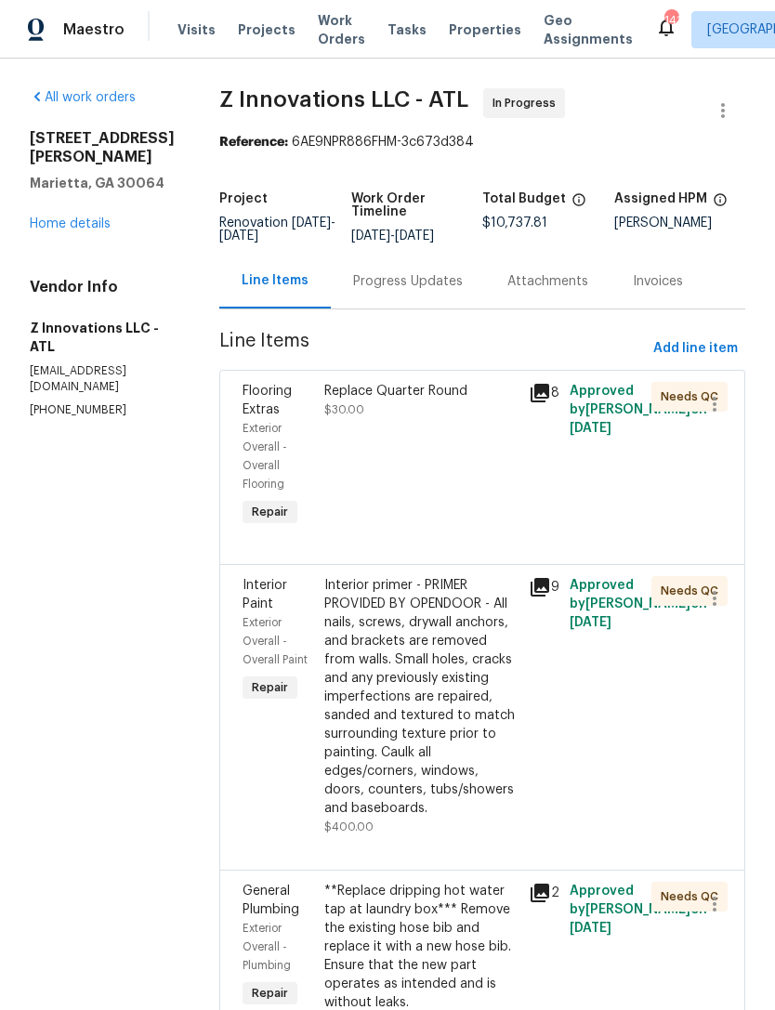
click at [422, 291] on div "Progress Updates" at bounding box center [408, 281] width 110 height 19
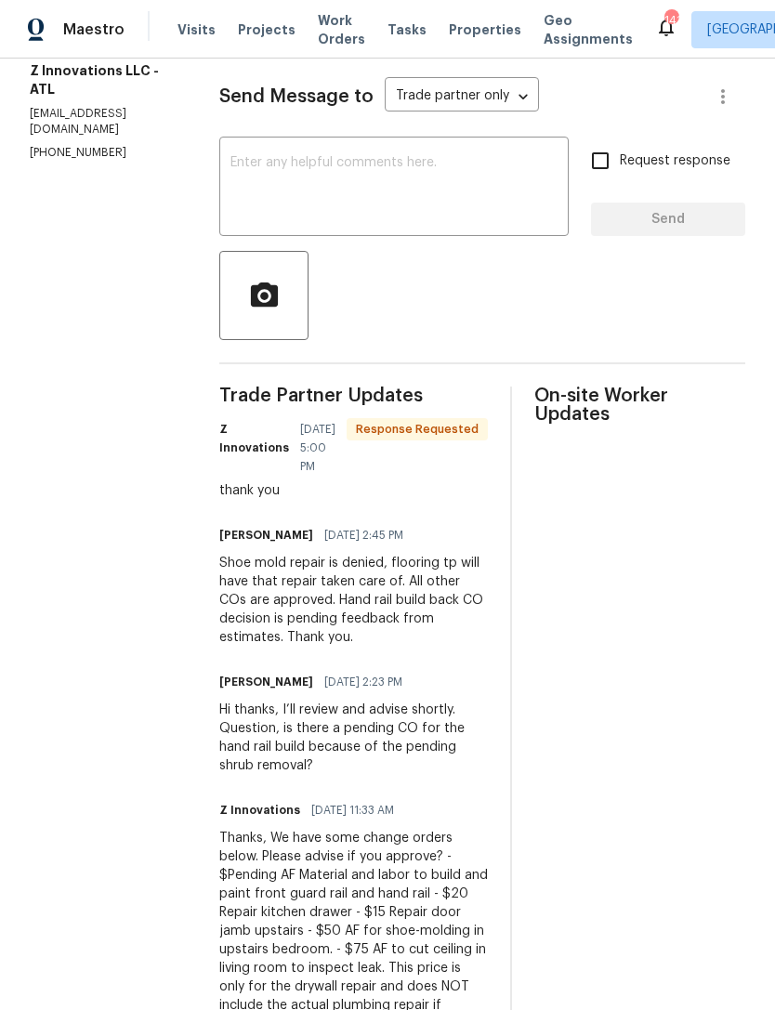
scroll to position [213, 0]
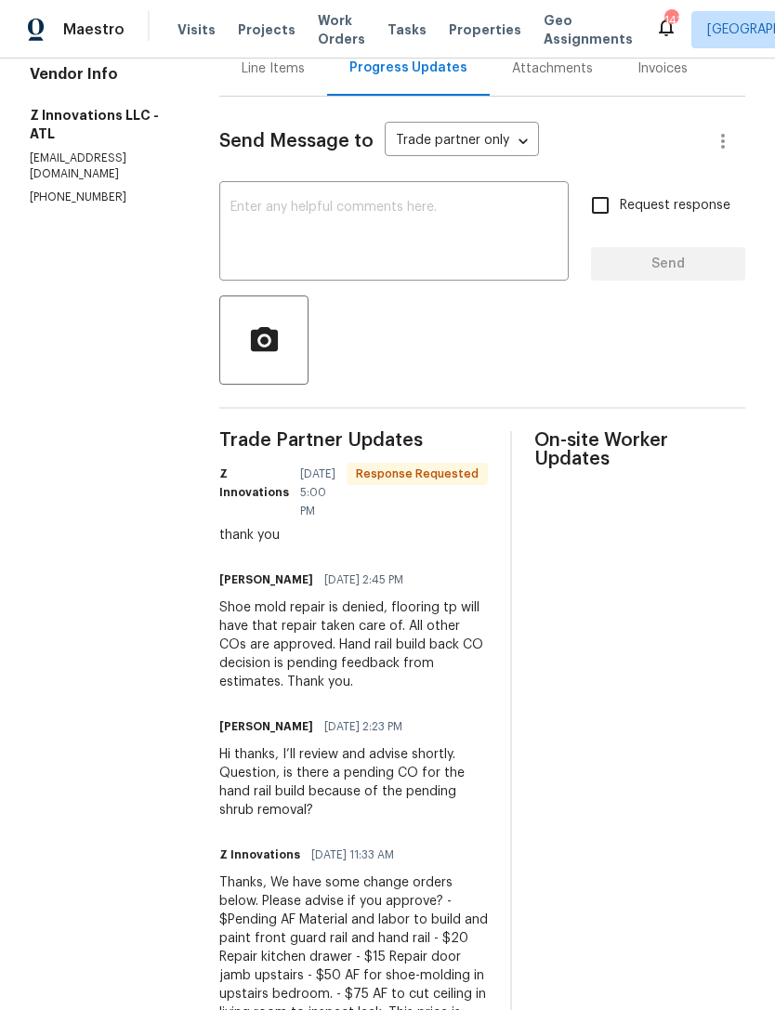
click at [412, 243] on textarea at bounding box center [394, 233] width 327 height 65
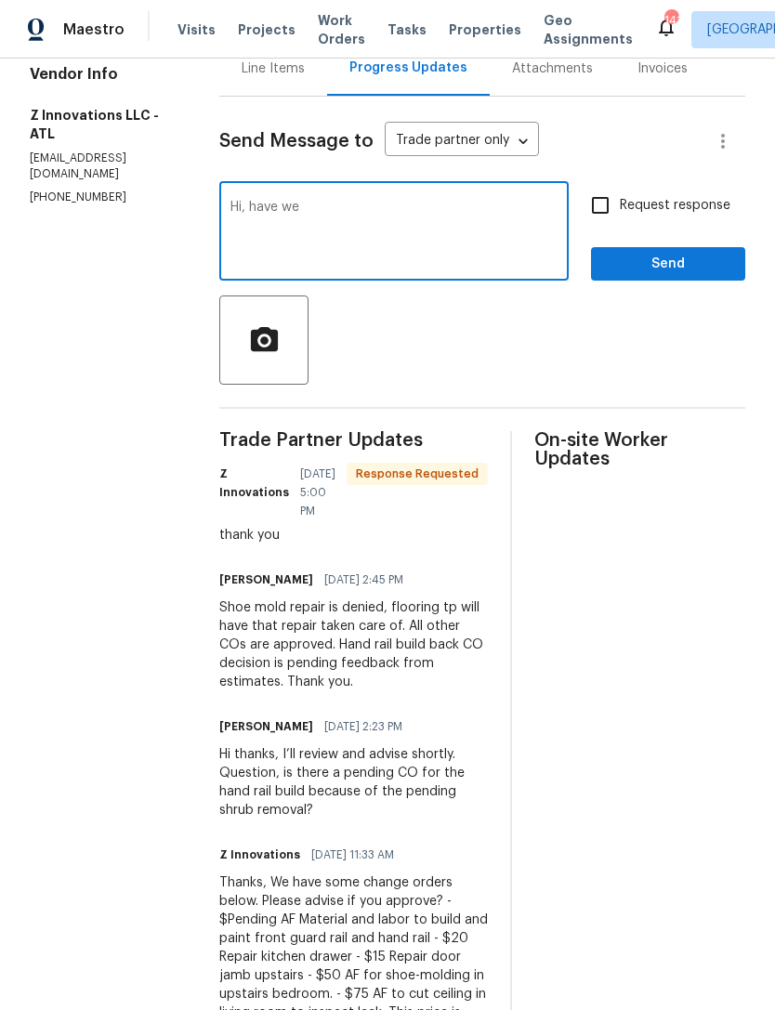
type textarea "Hi, have we"
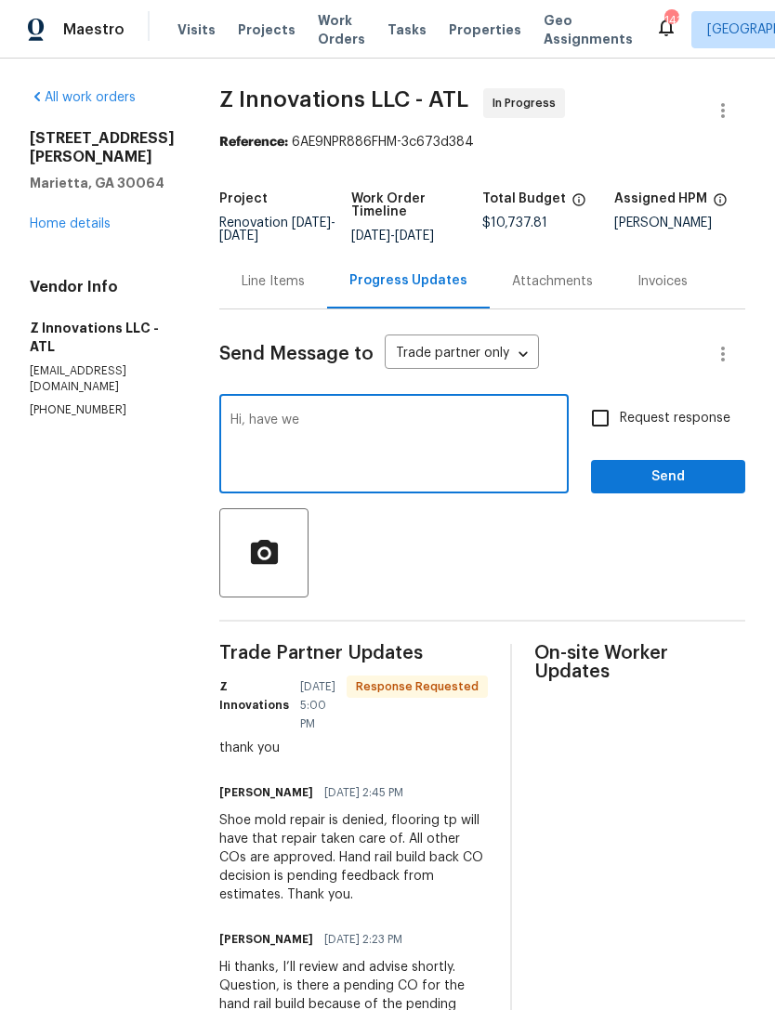
scroll to position [0, 0]
click at [92, 220] on link "Home details" at bounding box center [70, 224] width 81 height 13
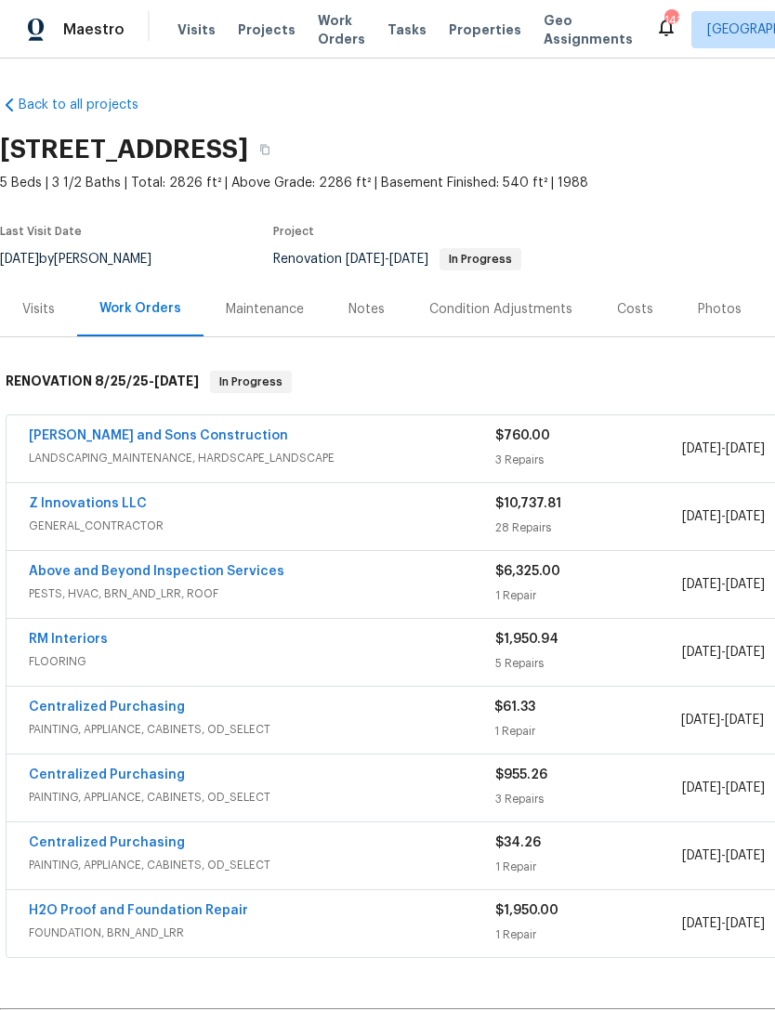
click at [112, 507] on link "Z Innovations LLC" at bounding box center [88, 503] width 118 height 13
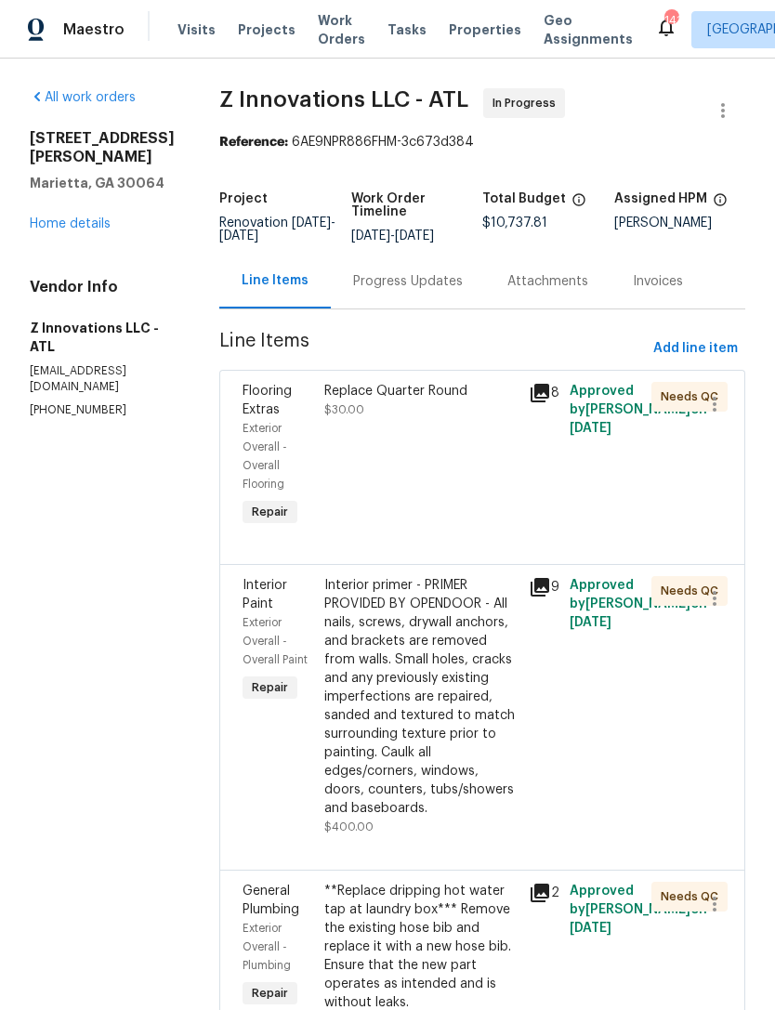
click at [403, 291] on div "Progress Updates" at bounding box center [408, 281] width 110 height 19
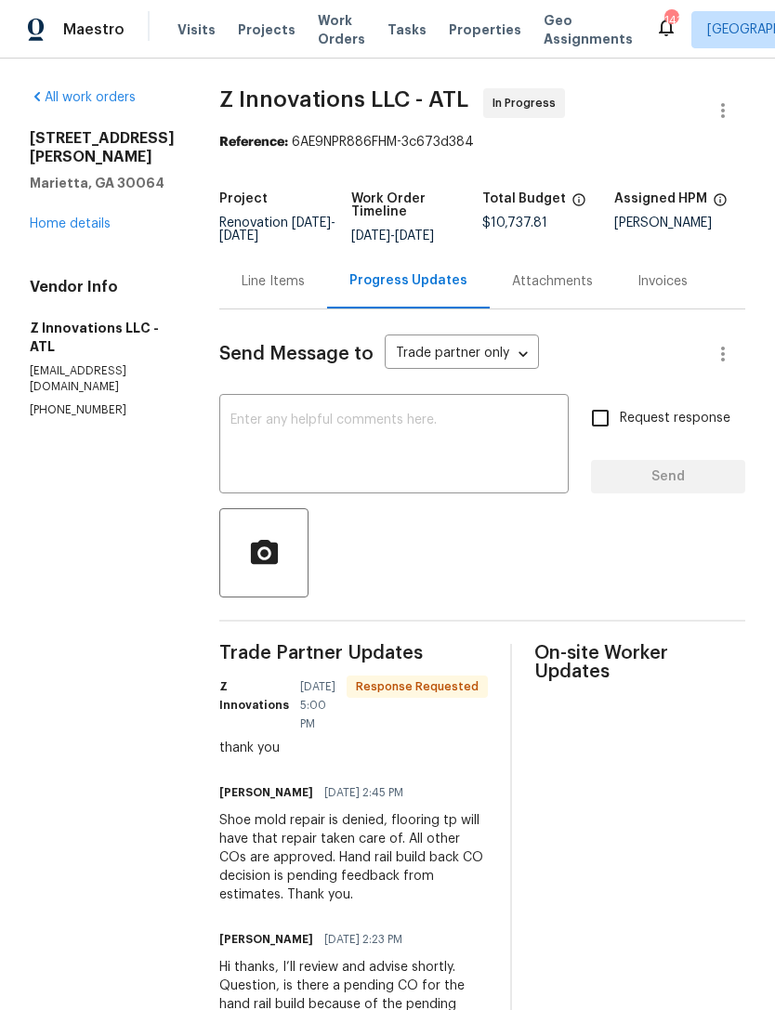
click at [393, 442] on textarea at bounding box center [394, 446] width 327 height 65
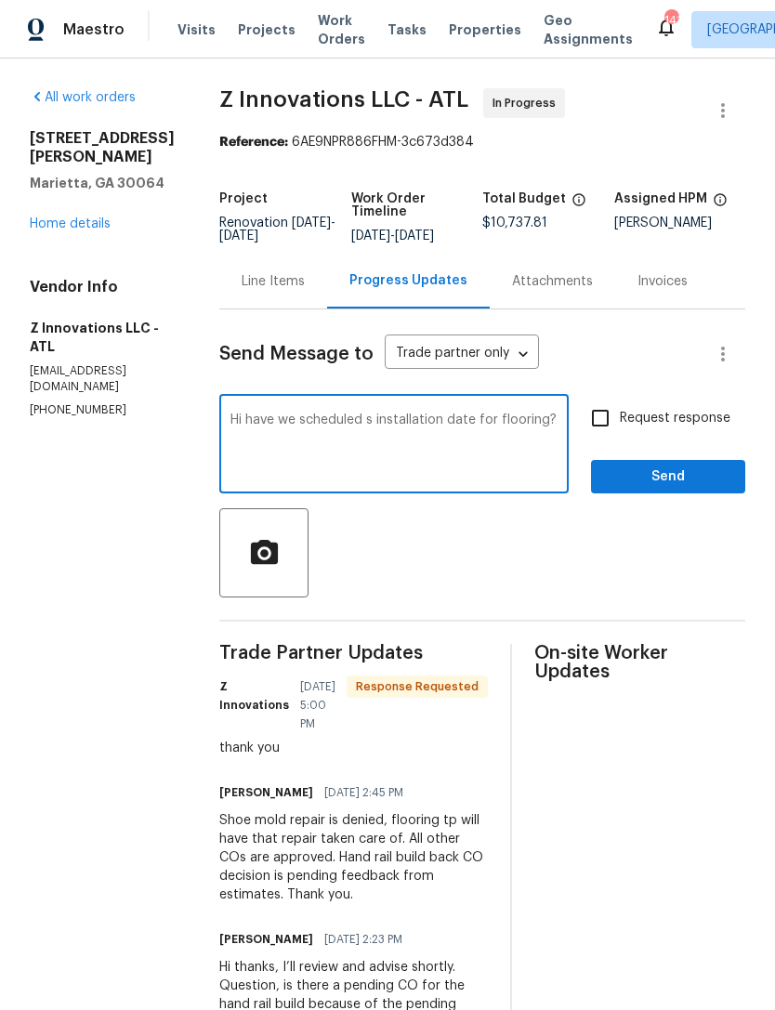
click at [237, 437] on textarea "Hi have we scheduled s installation date for flooring?" at bounding box center [394, 446] width 327 height 65
click at [435, 435] on textarea "Hi good day, have we scheduled s installation date for flooring?" at bounding box center [394, 446] width 327 height 65
click at [357, 432] on textarea "Hi good day, have we scheduled s installation date for flooring?" at bounding box center [394, 446] width 327 height 65
click at [437, 435] on textarea "Hi good day, have we scheduled s installation date for flooring?" at bounding box center [394, 446] width 327 height 65
click at [319, 453] on textarea "Hi good day, have we scheduled an installation date for flooring?" at bounding box center [394, 446] width 327 height 65
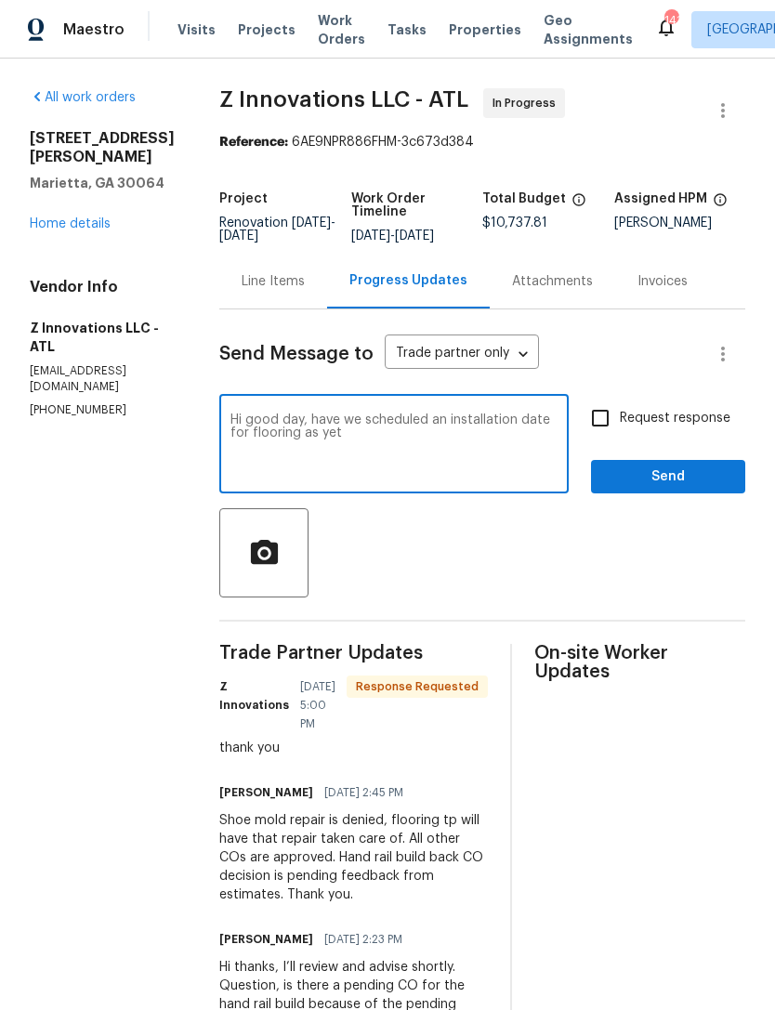
click at [293, 434] on textarea "Hi good day, have we scheduled an installation date for flooring as yet" at bounding box center [394, 446] width 327 height 65
click at [303, 436] on textarea "Hi good day, have we scheduled an installation date for flooring as yet" at bounding box center [394, 446] width 327 height 65
click at [336, 455] on textarea "Hi good day, have we scheduled an installation date for flooring as yet" at bounding box center [394, 446] width 327 height 65
type textarea "Hi good day, have we scheduled an installation date for flooring as yet?"
click at [595, 425] on input "Request response" at bounding box center [600, 418] width 39 height 39
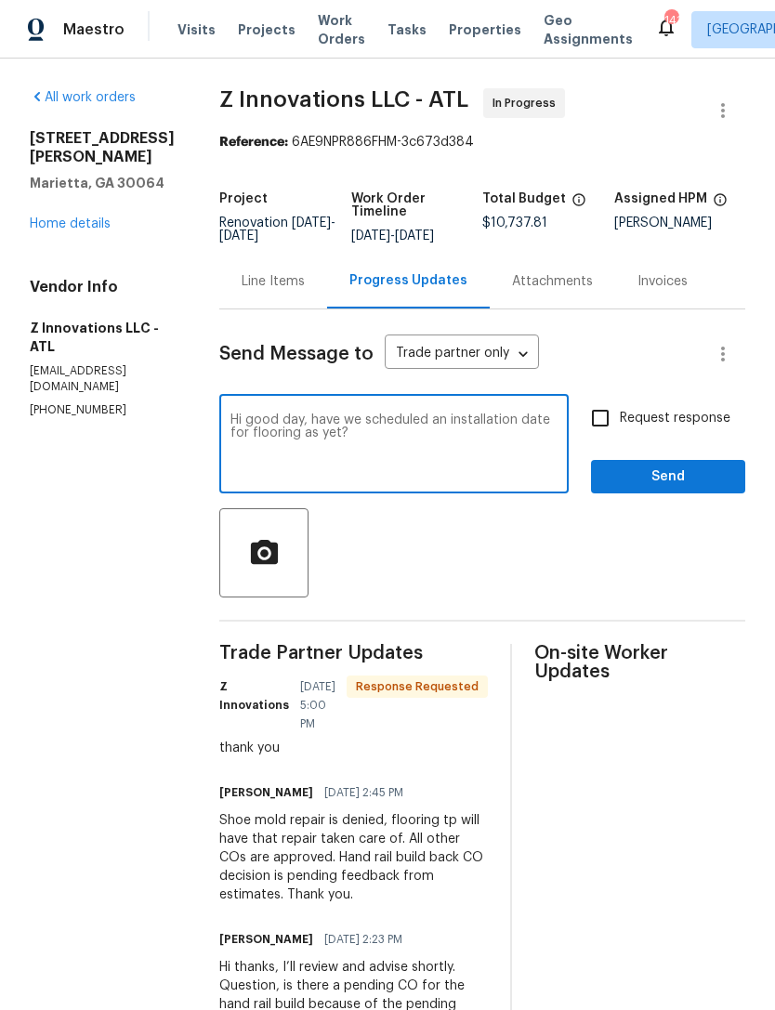
checkbox input "true"
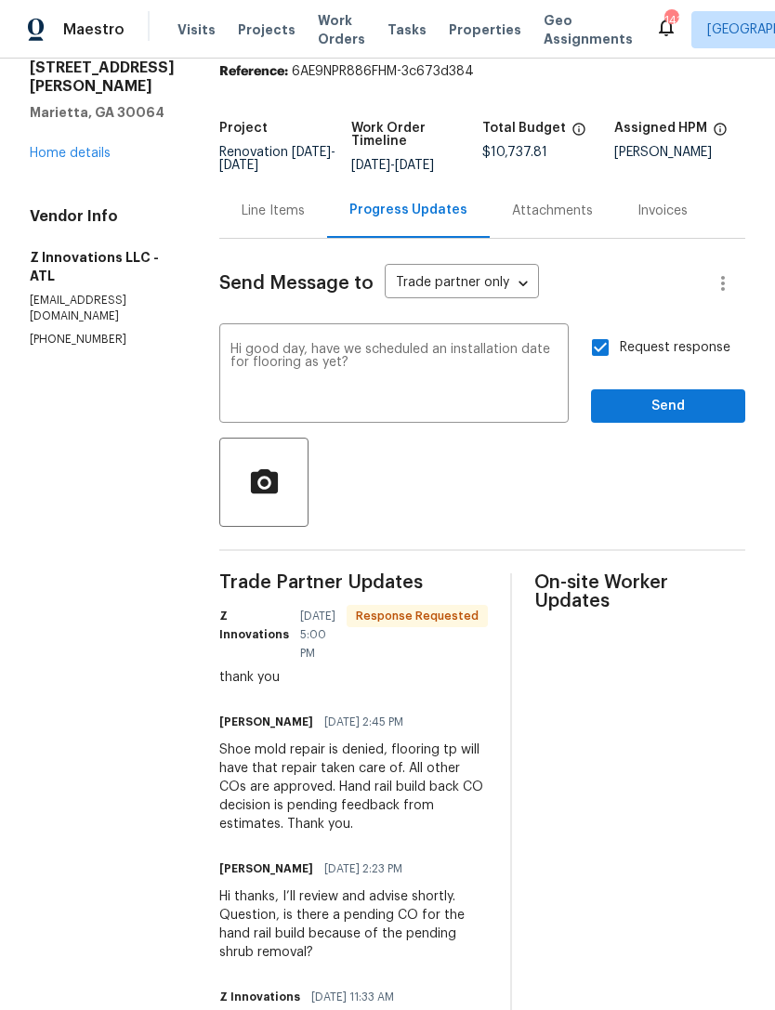
scroll to position [72, 0]
click at [641, 417] on span "Send" at bounding box center [668, 405] width 125 height 23
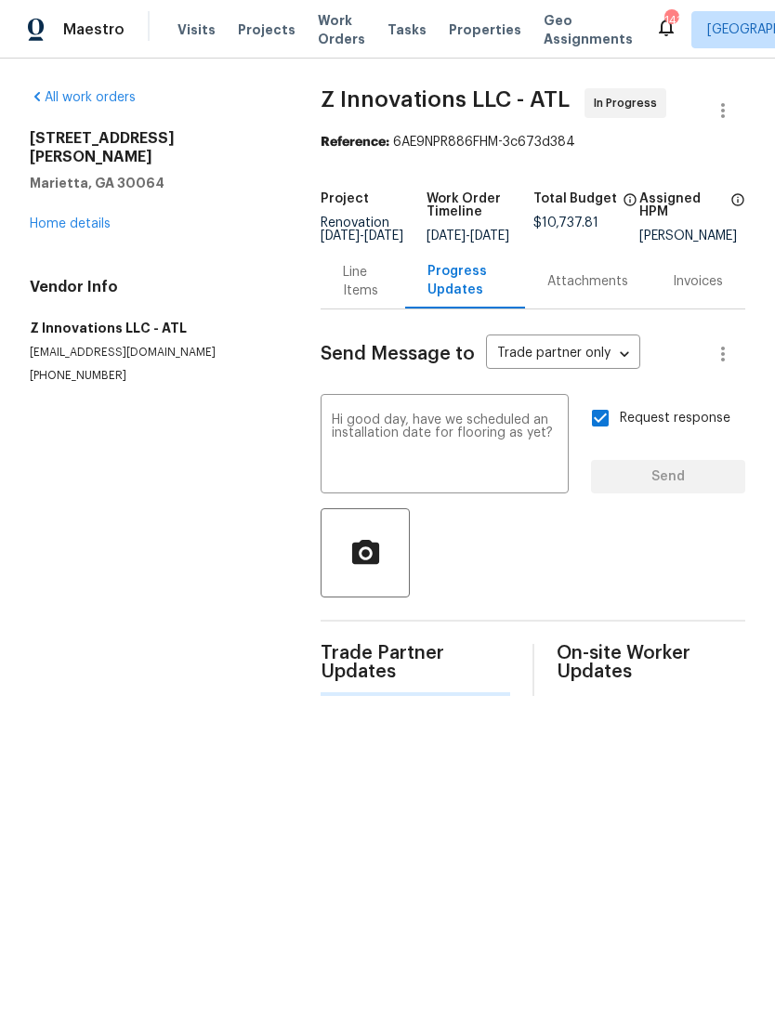
scroll to position [0, 0]
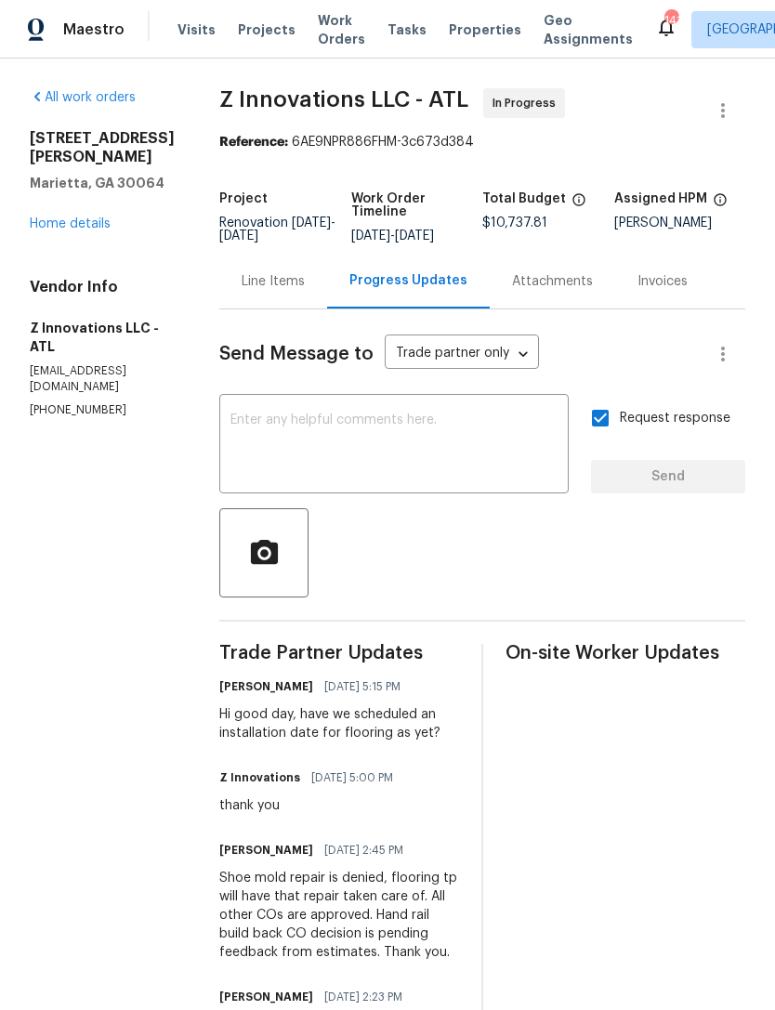
click at [71, 213] on div "3526 W Hampton Dr NW Marietta, GA 30064 Home details" at bounding box center [102, 181] width 145 height 104
click at [61, 226] on link "Home details" at bounding box center [70, 224] width 81 height 13
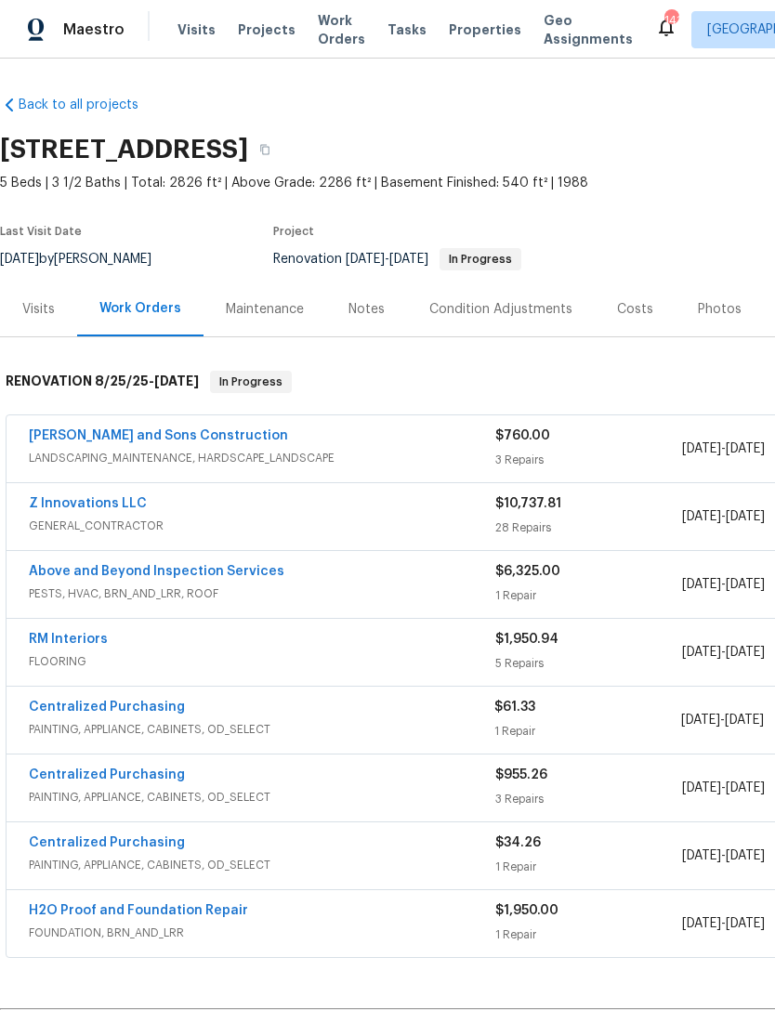
click at [35, 311] on div "Visits" at bounding box center [38, 309] width 33 height 19
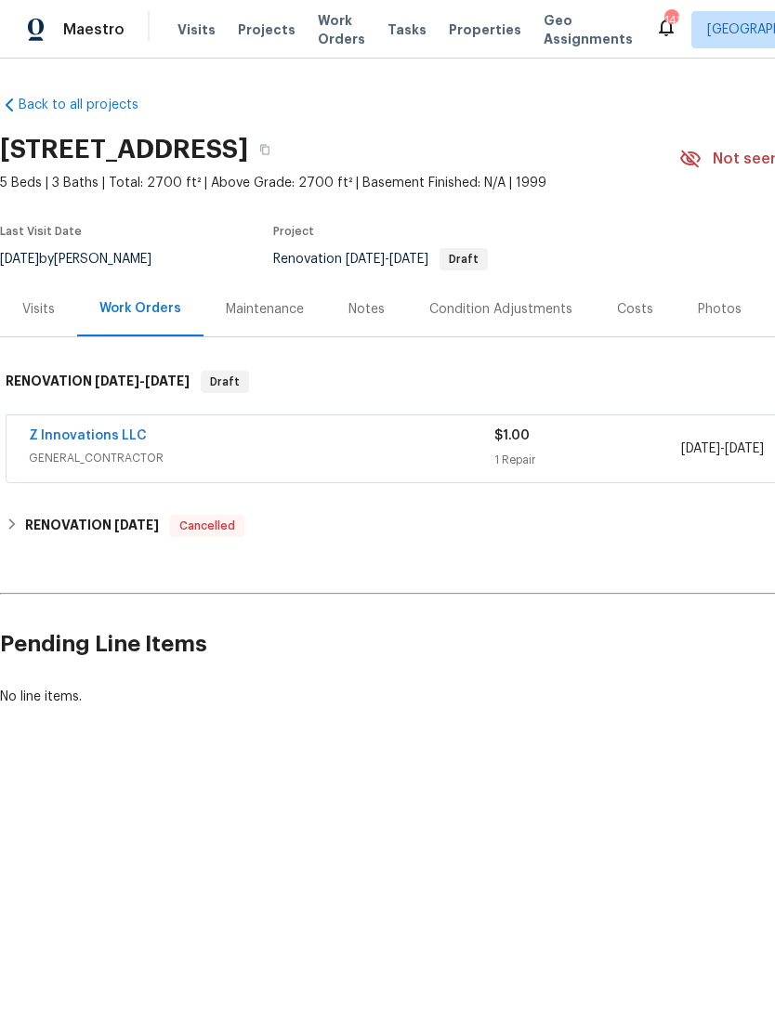
click at [106, 442] on link "Z Innovations LLC" at bounding box center [88, 435] width 118 height 13
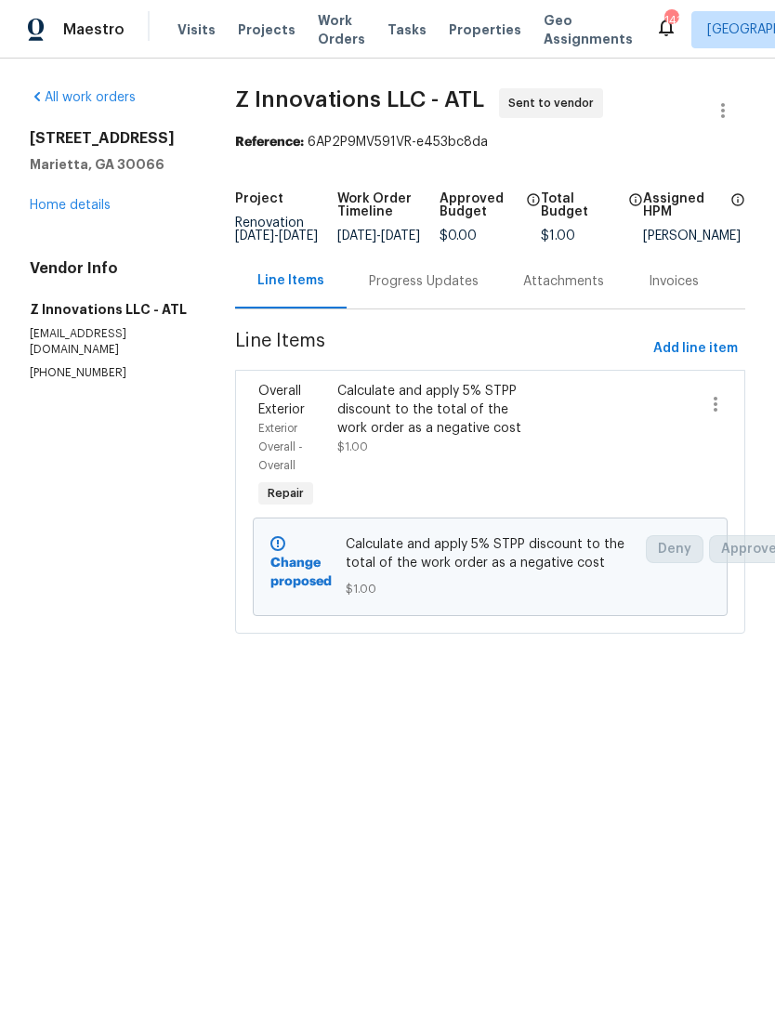
click at [88, 209] on link "Home details" at bounding box center [70, 205] width 81 height 13
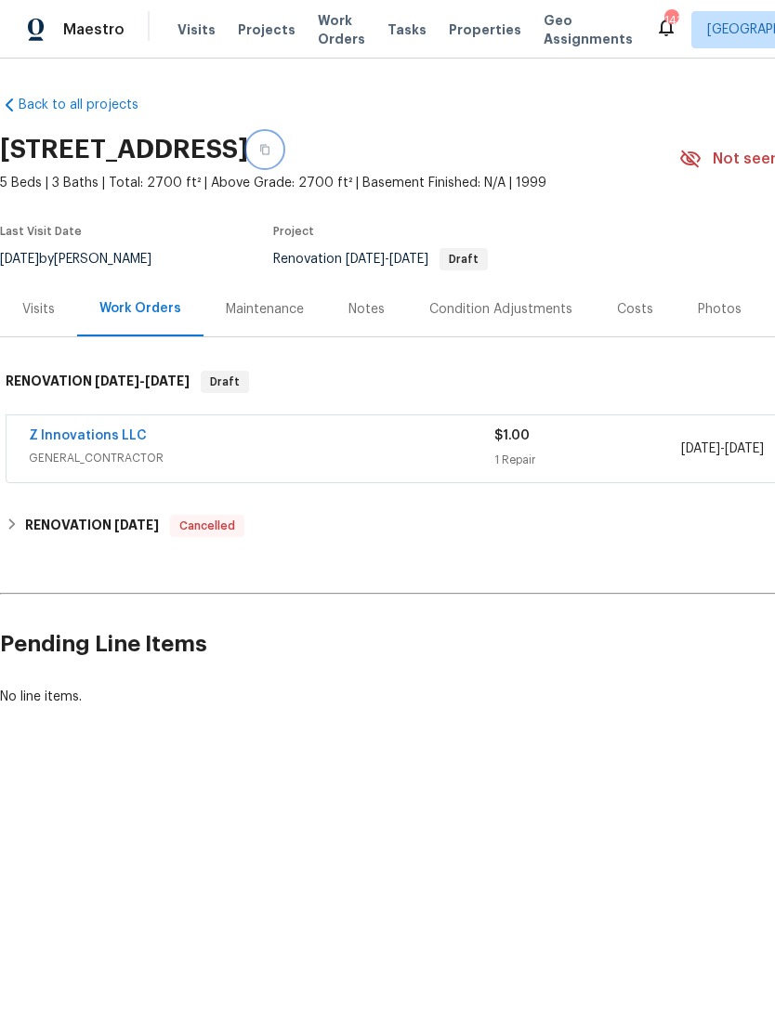
click at [270, 150] on icon "button" at bounding box center [264, 149] width 11 height 11
